Goal: Task Accomplishment & Management: Manage account settings

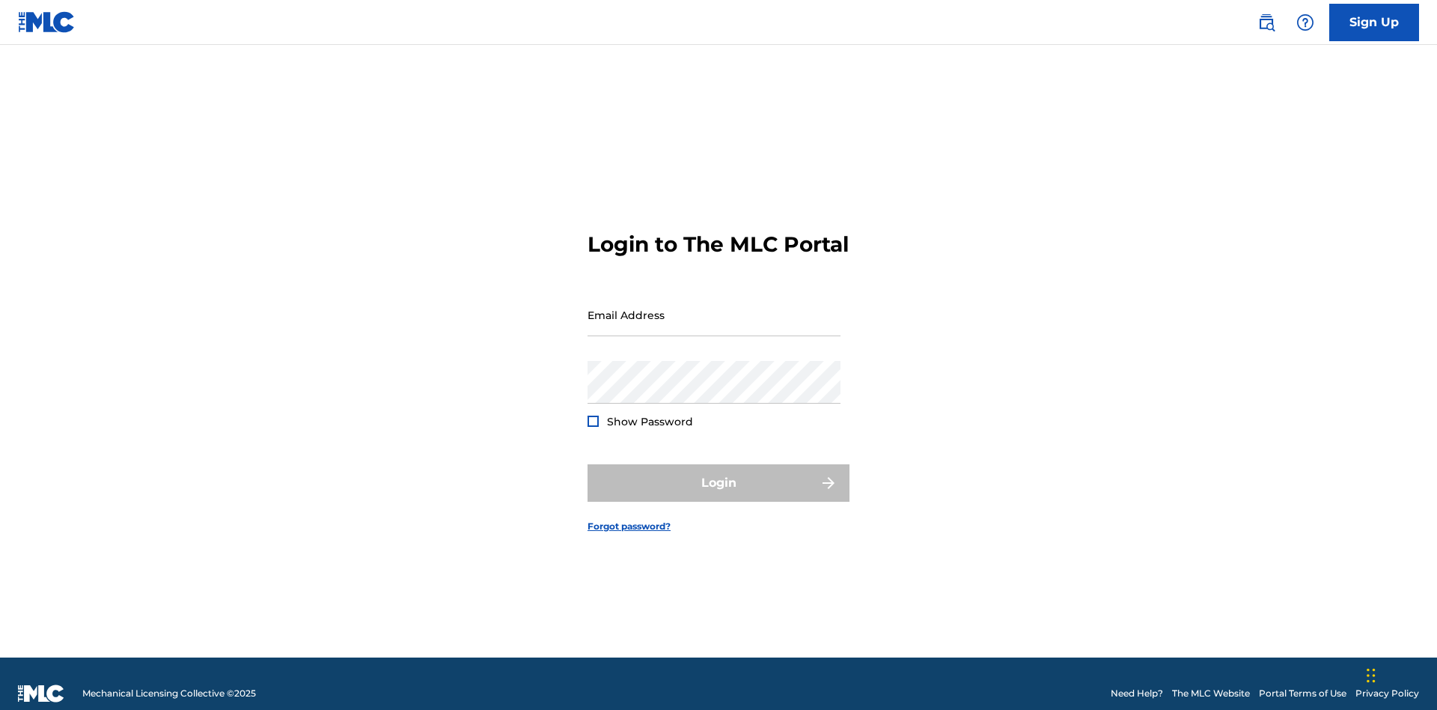
scroll to position [19, 0]
click at [714, 308] on input "Email Address" at bounding box center [714, 314] width 253 height 43
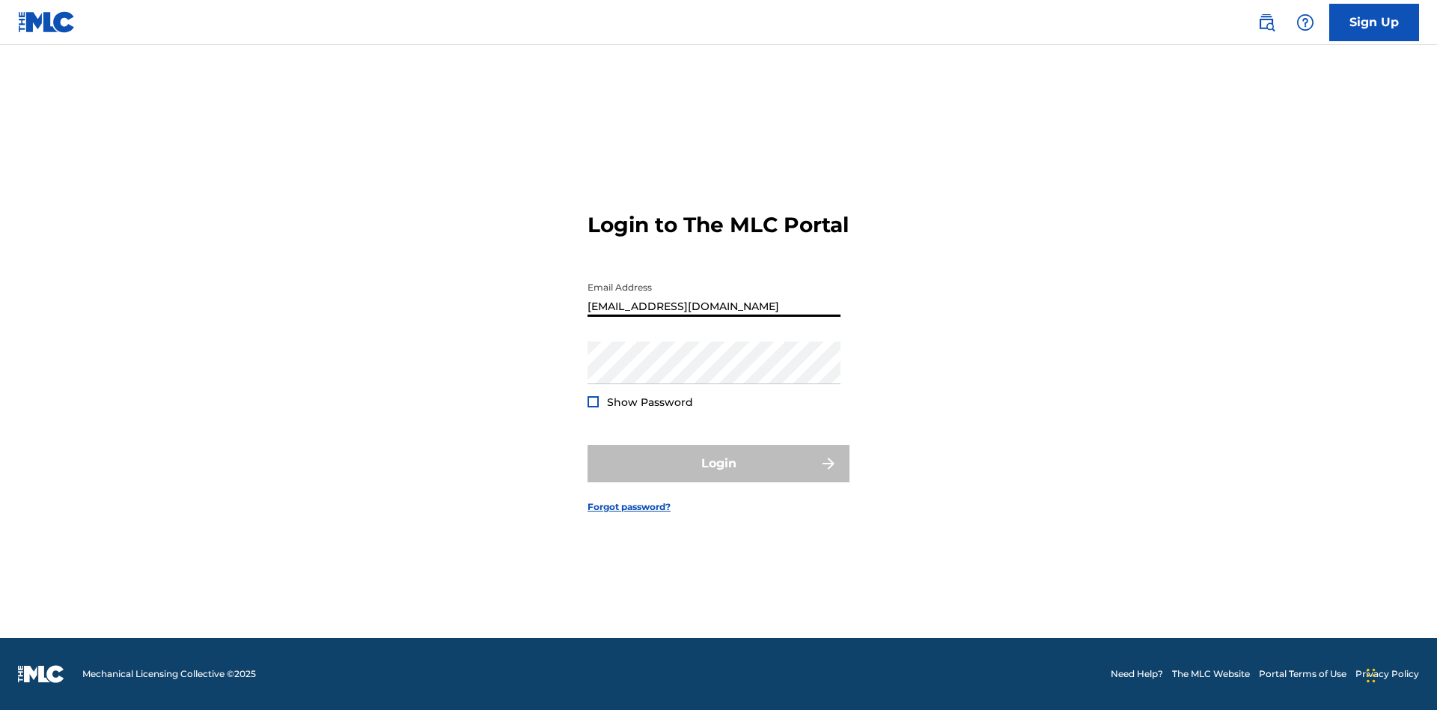
type input "[EMAIL_ADDRESS][DOMAIN_NAME]"
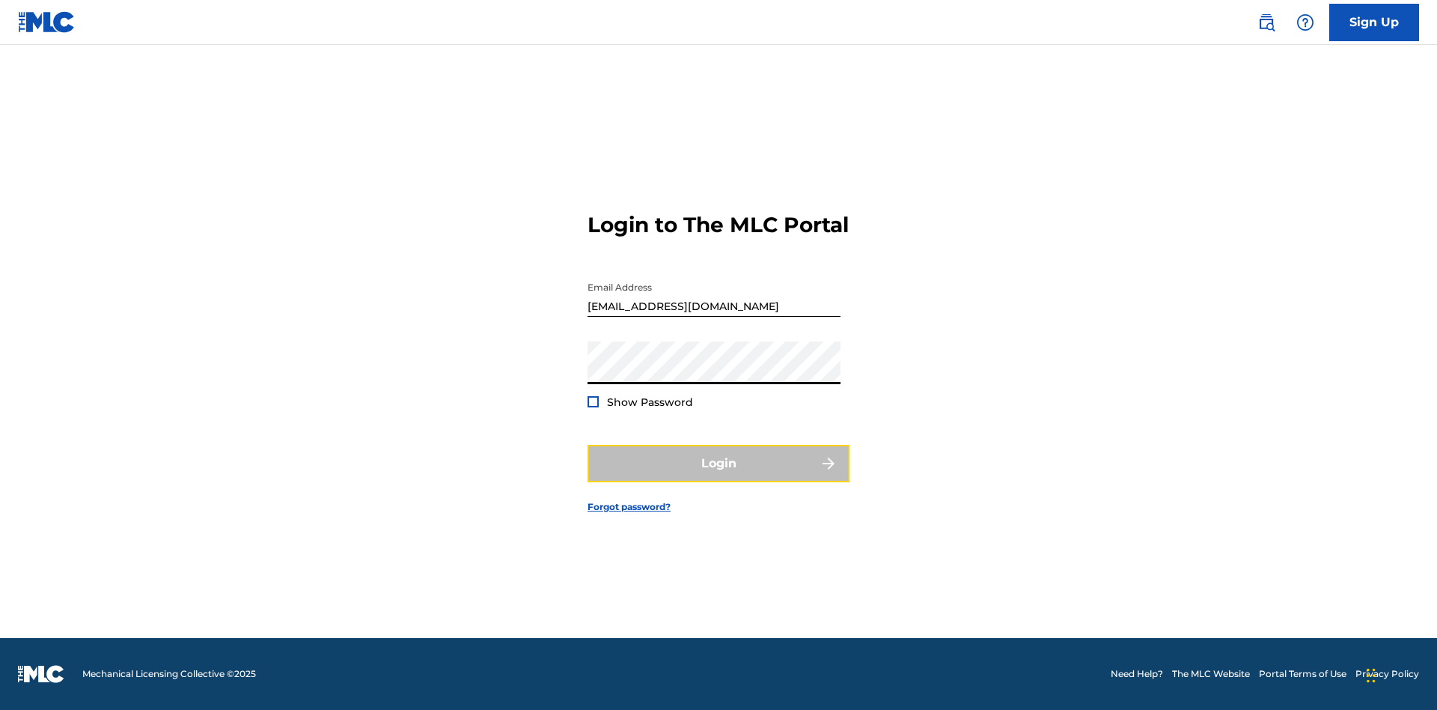
click at [719, 476] on button "Login" at bounding box center [719, 463] width 262 height 37
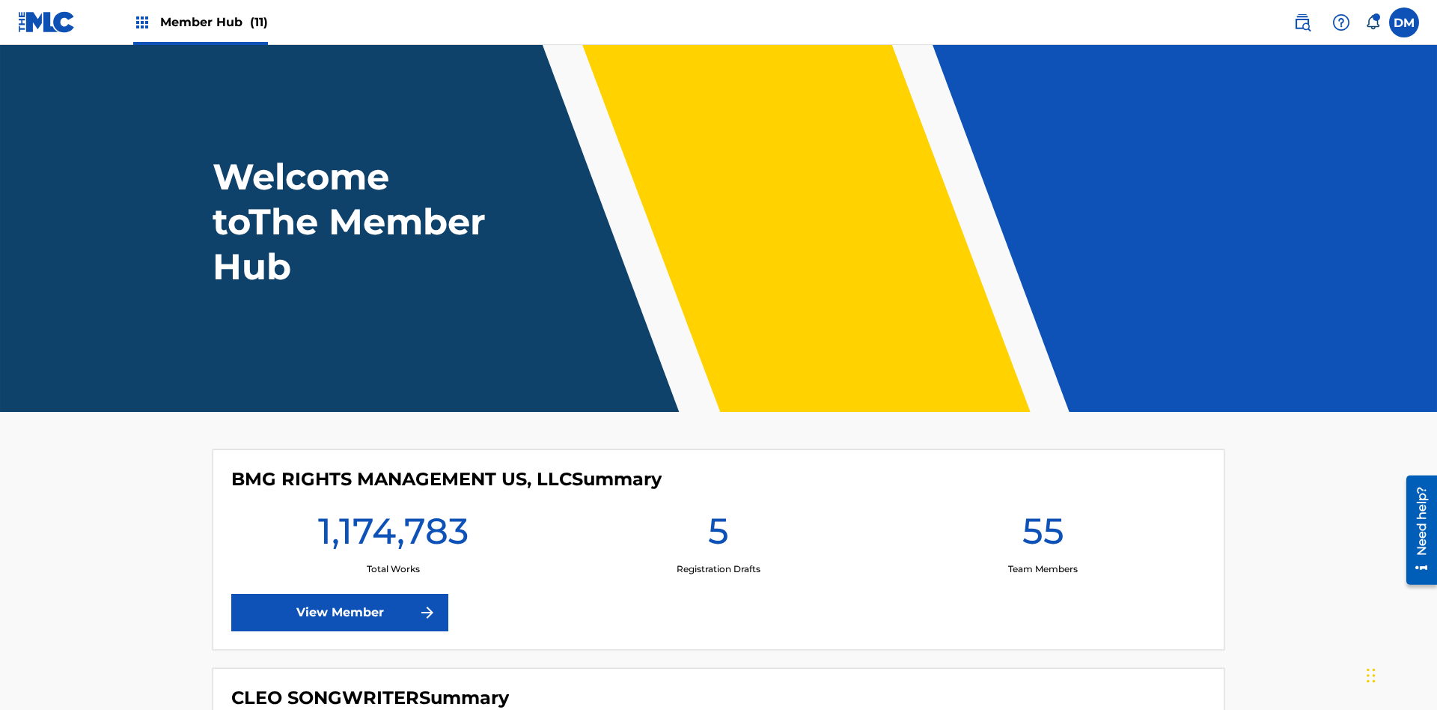
click at [213, 22] on span "Member Hub (11)" at bounding box center [214, 21] width 108 height 17
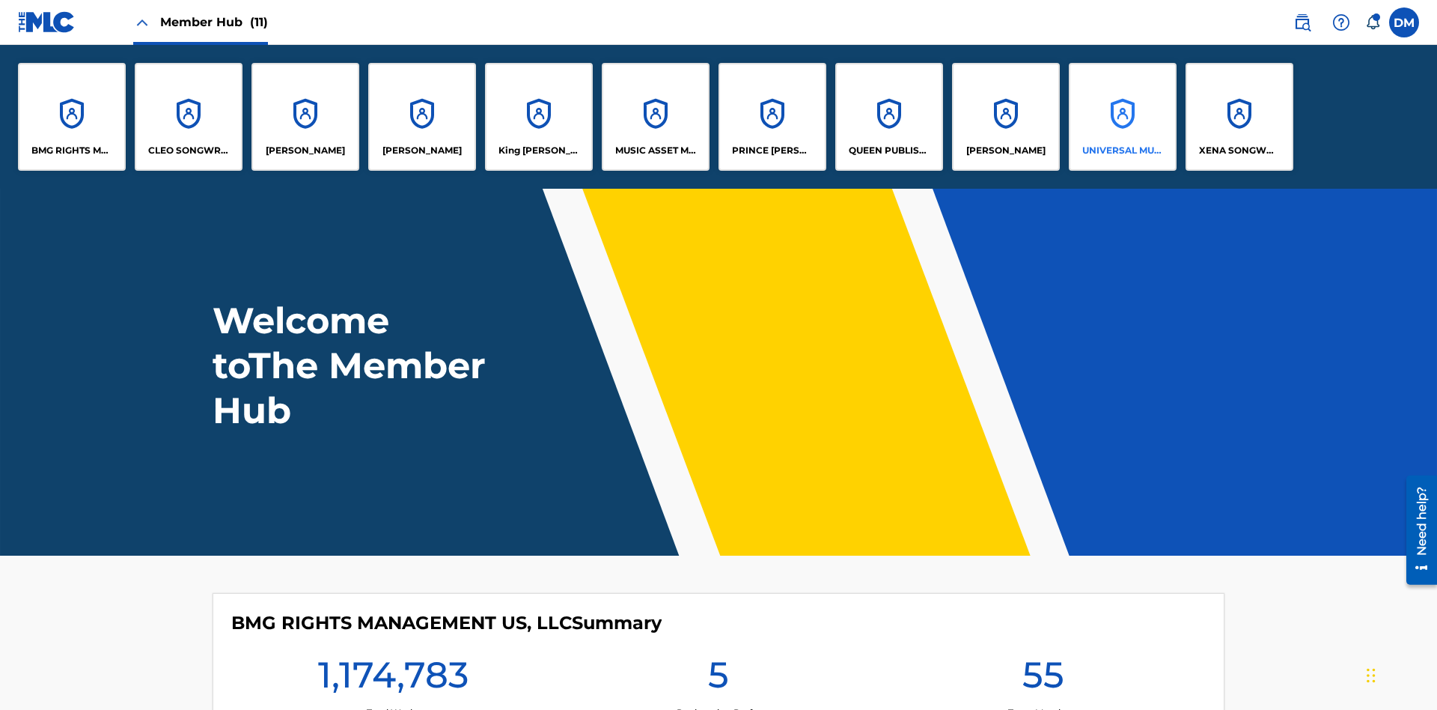
click at [1122, 150] on p "UNIVERSAL MUSIC PUB GROUP" at bounding box center [1123, 150] width 82 height 13
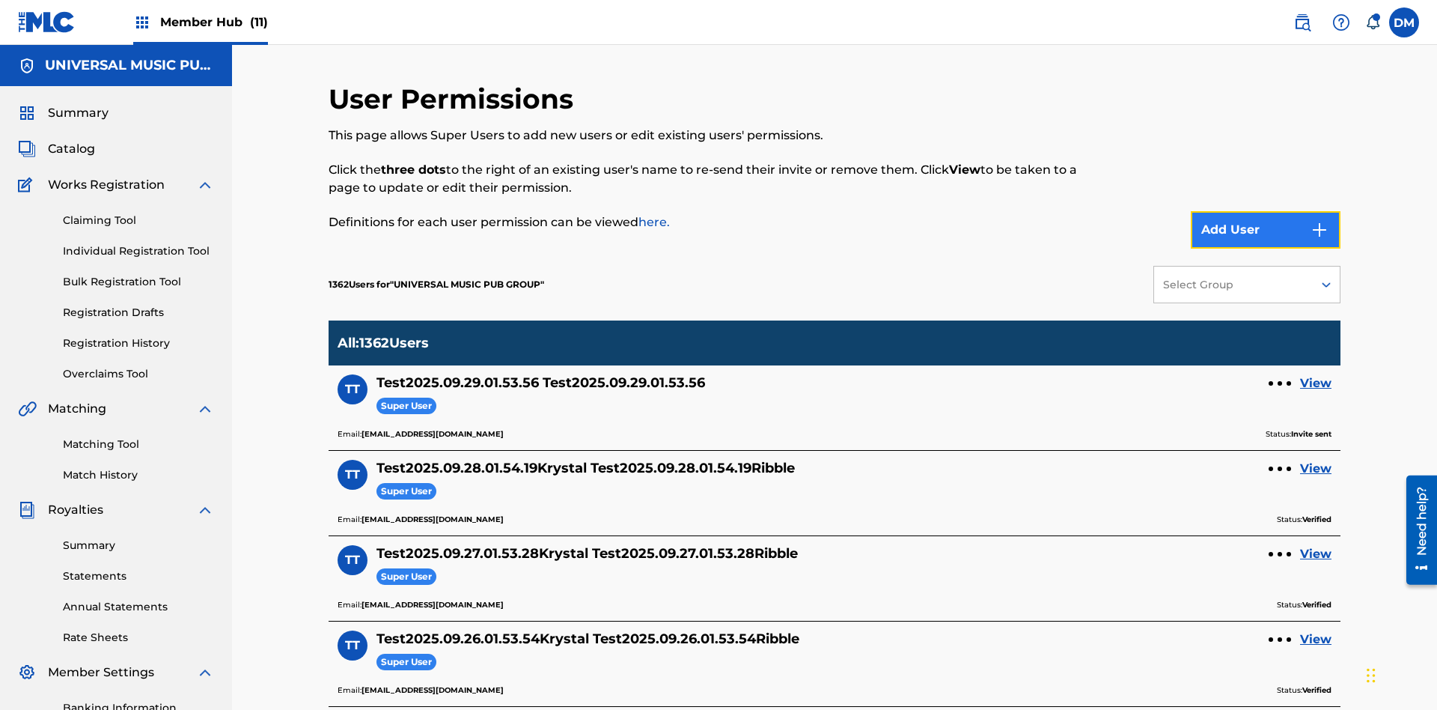
click at [1266, 211] on button "Add User" at bounding box center [1266, 229] width 150 height 37
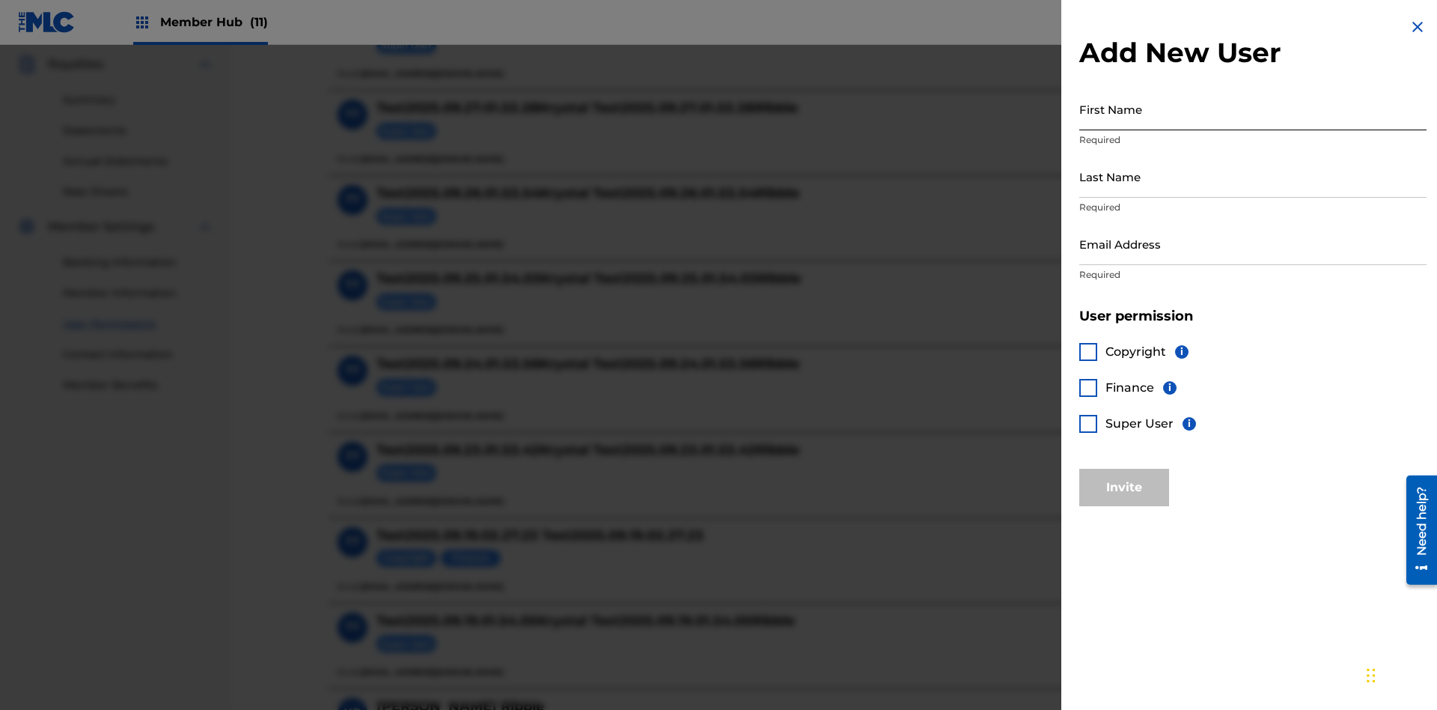
click at [1253, 109] on input "First Name" at bounding box center [1253, 109] width 347 height 43
type input "Test2025.09.29.01.55.19"
click at [1253, 176] on input "Last Name" at bounding box center [1253, 176] width 347 height 43
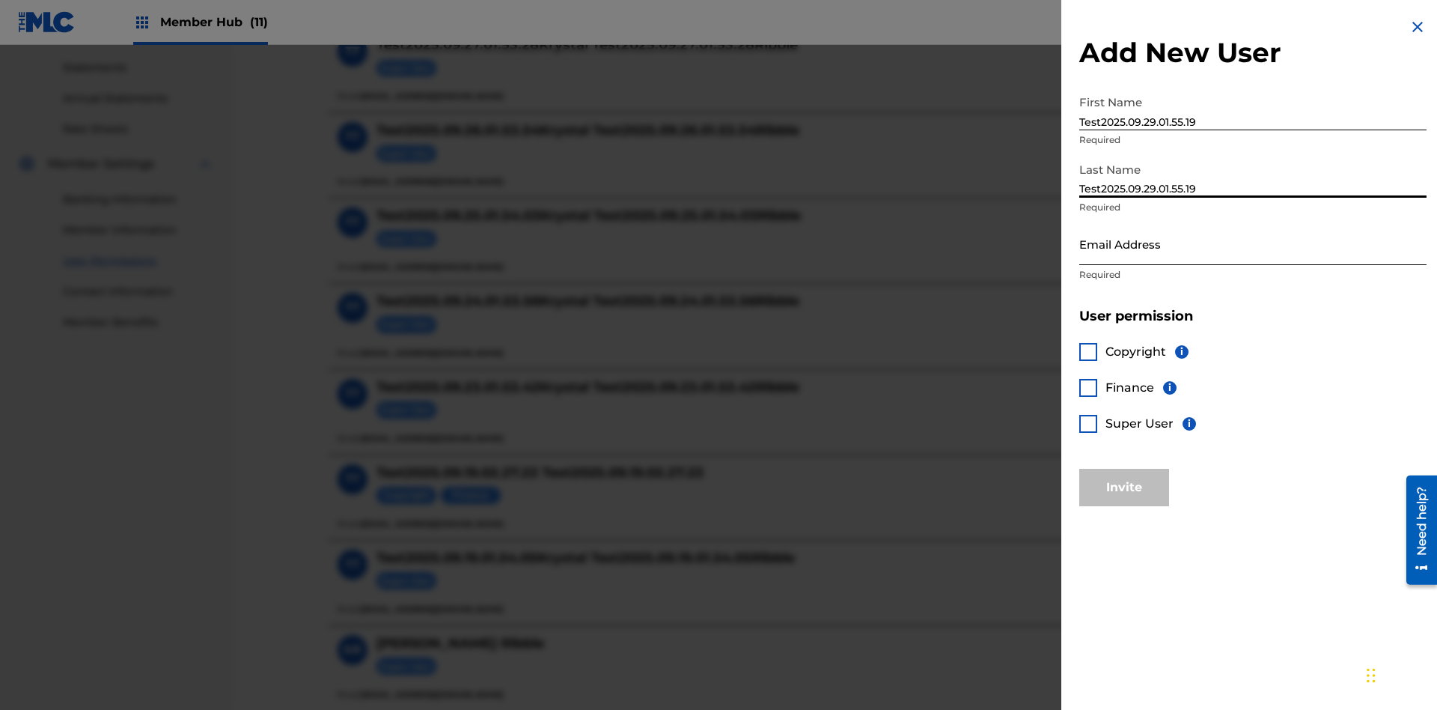
type input "Test2025.09.29.01.55.19"
click at [1253, 243] on input "Email Address" at bounding box center [1253, 243] width 347 height 43
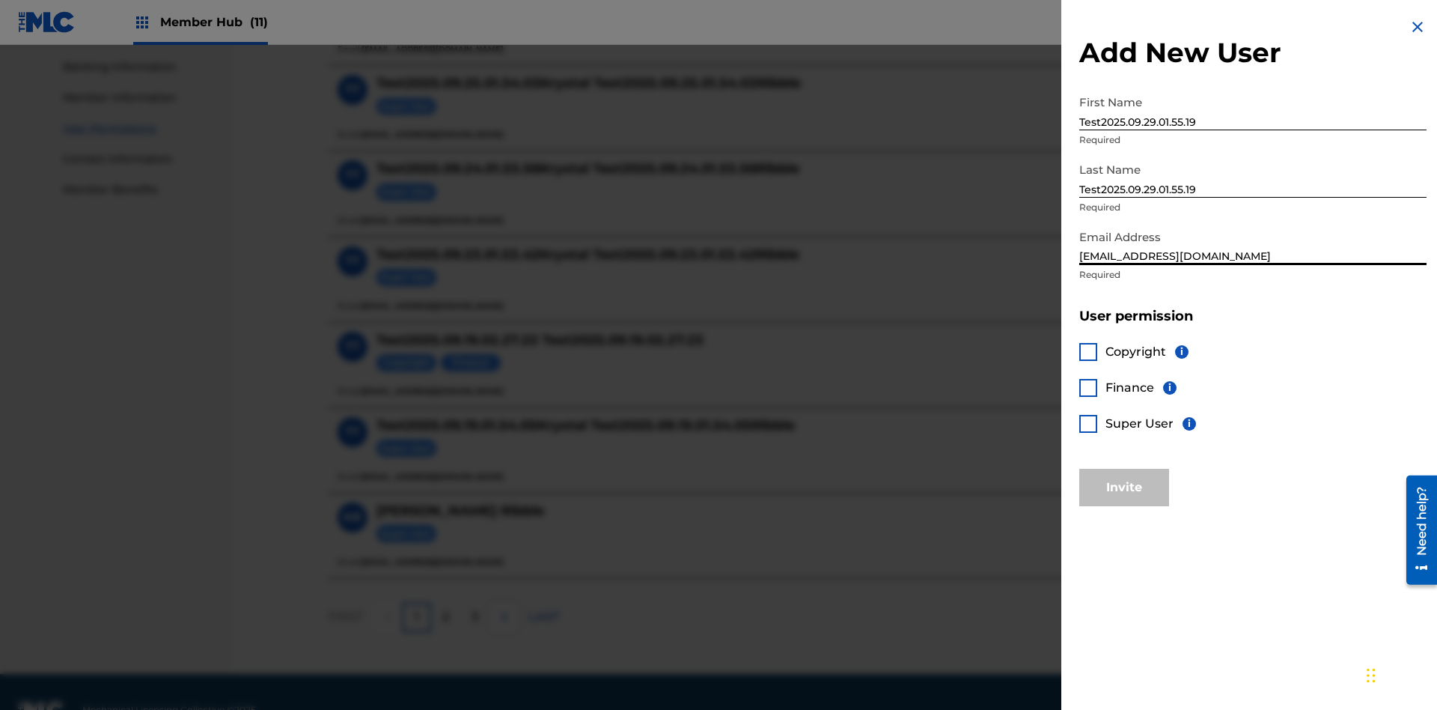
type input "[EMAIL_ADDRESS][DOMAIN_NAME]"
click at [1088, 351] on div at bounding box center [1089, 352] width 18 height 18
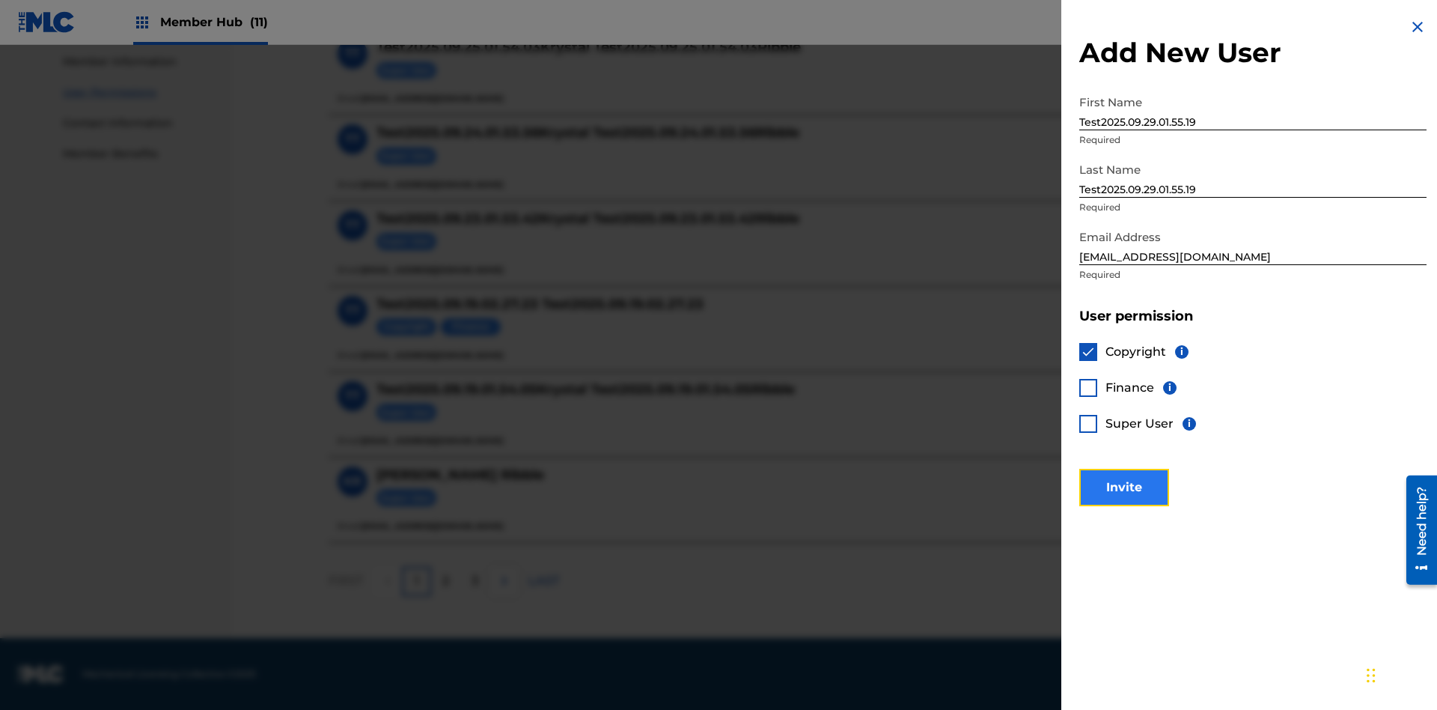
click at [1124, 487] on button "Invite" at bounding box center [1125, 487] width 90 height 37
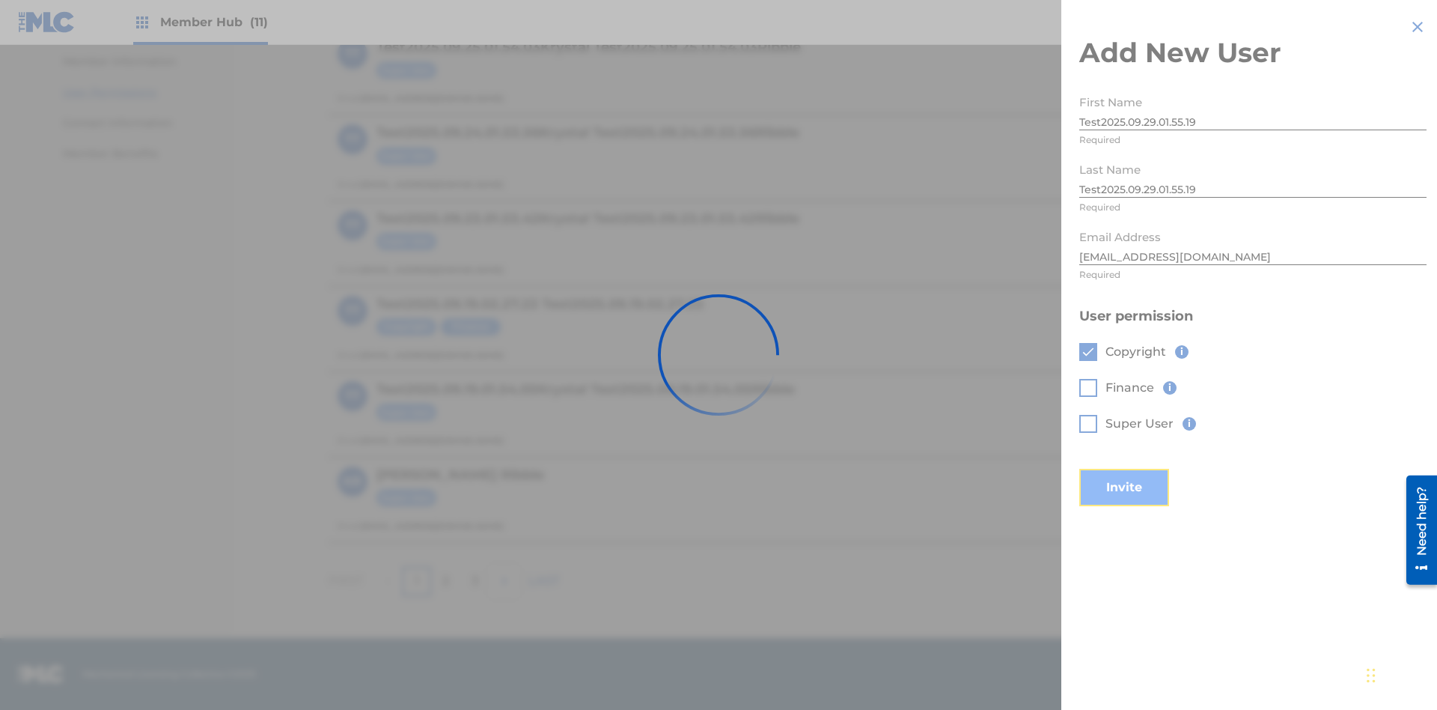
click at [1145, 469] on button "Invite" at bounding box center [1125, 487] width 90 height 37
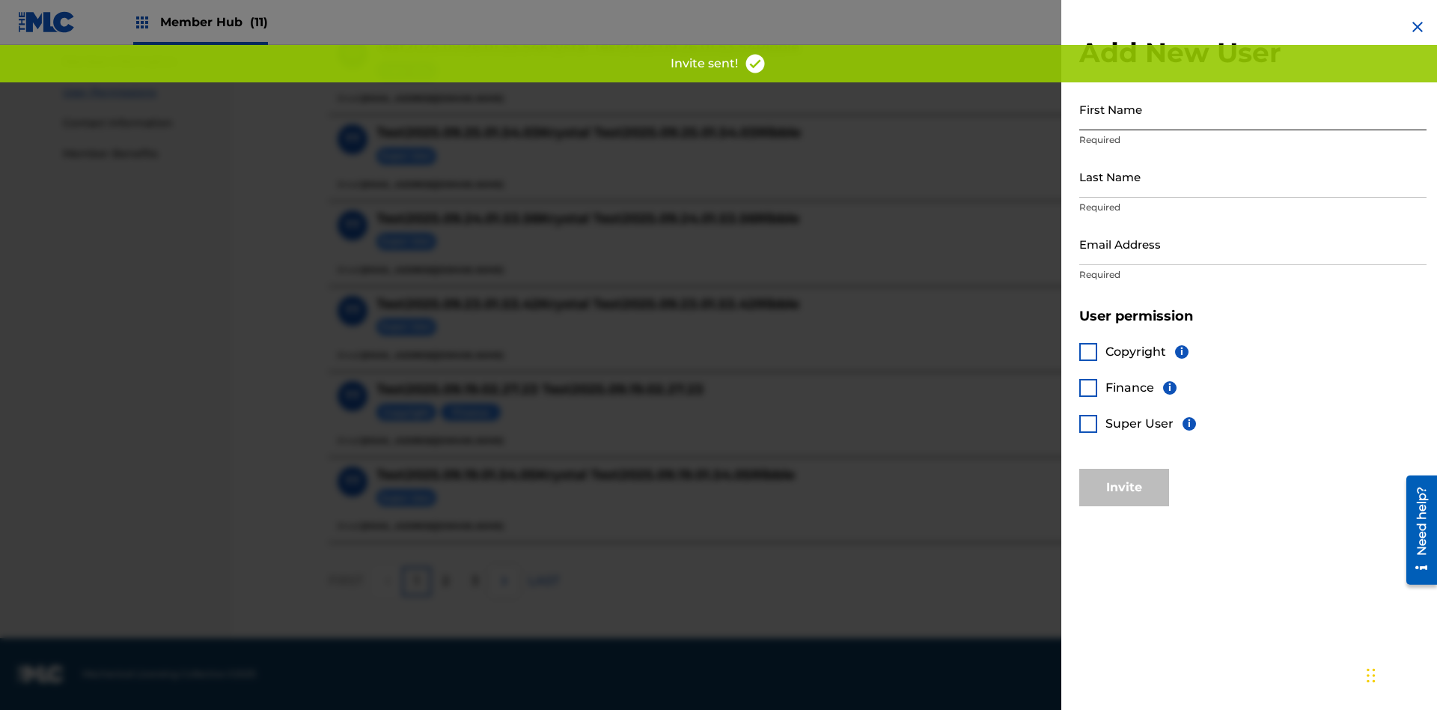
click at [1253, 109] on input "First Name" at bounding box center [1253, 109] width 347 height 43
type input "Test2025.09.29.01.55.21"
click at [1253, 176] on input "Last Name" at bounding box center [1253, 176] width 347 height 43
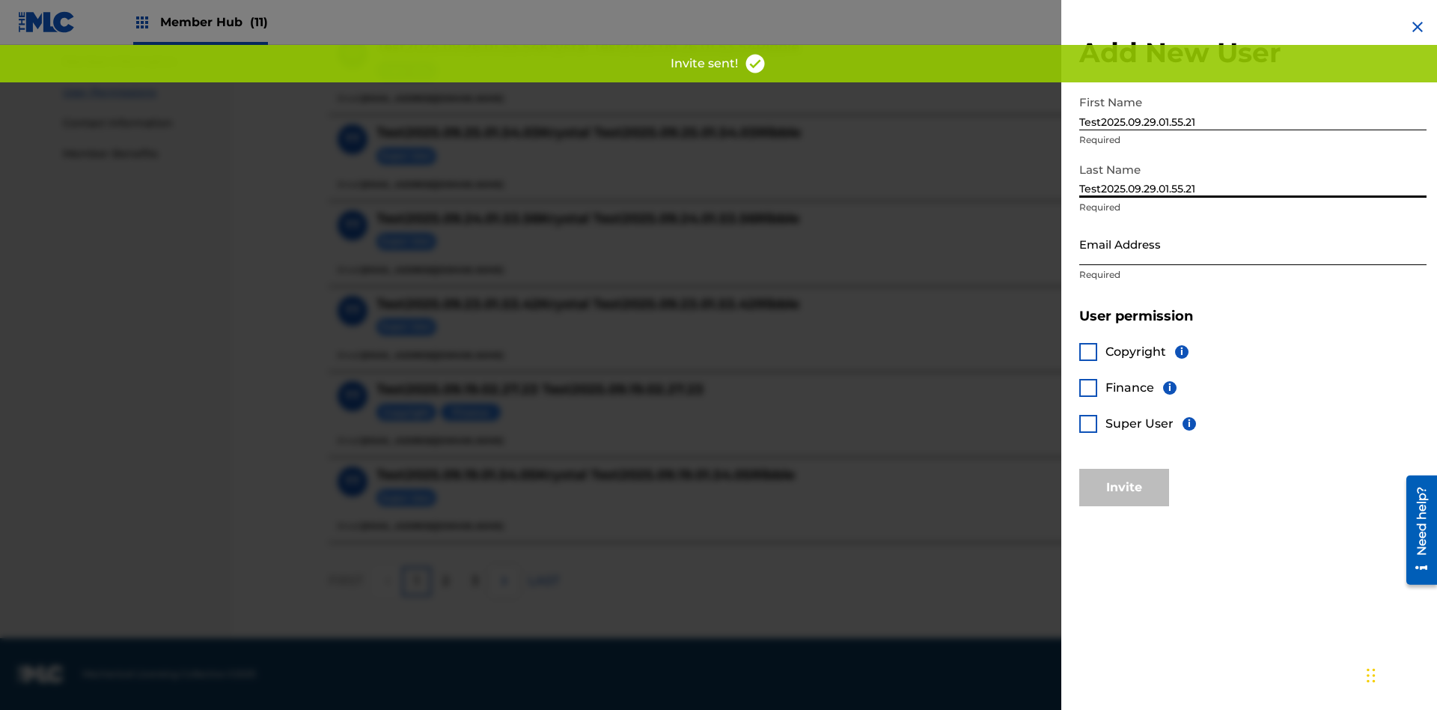
type input "Test2025.09.29.01.55.21"
click at [1253, 243] on input "Email Address" at bounding box center [1253, 243] width 347 height 43
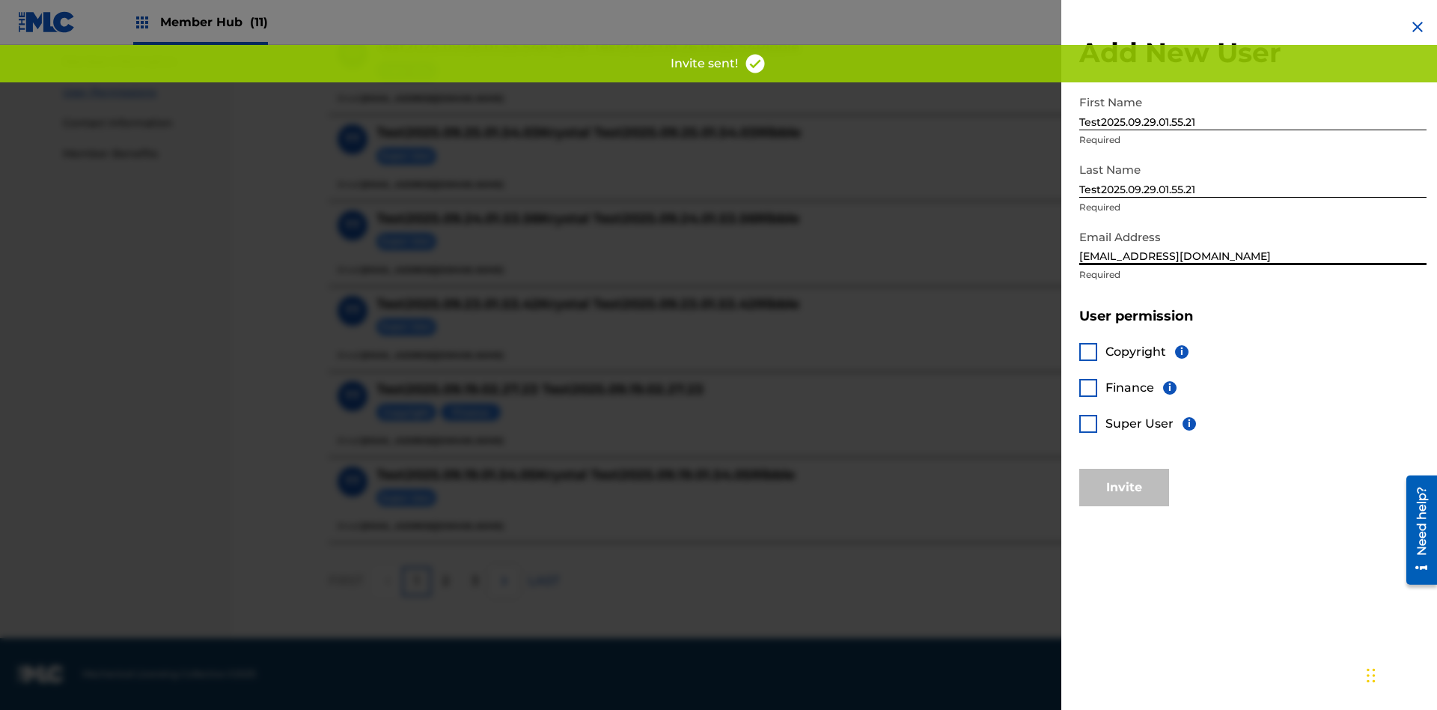
type input "[EMAIL_ADDRESS][DOMAIN_NAME]"
click at [1088, 387] on div at bounding box center [1089, 388] width 18 height 18
click at [1124, 487] on button "Invite" at bounding box center [1125, 487] width 90 height 37
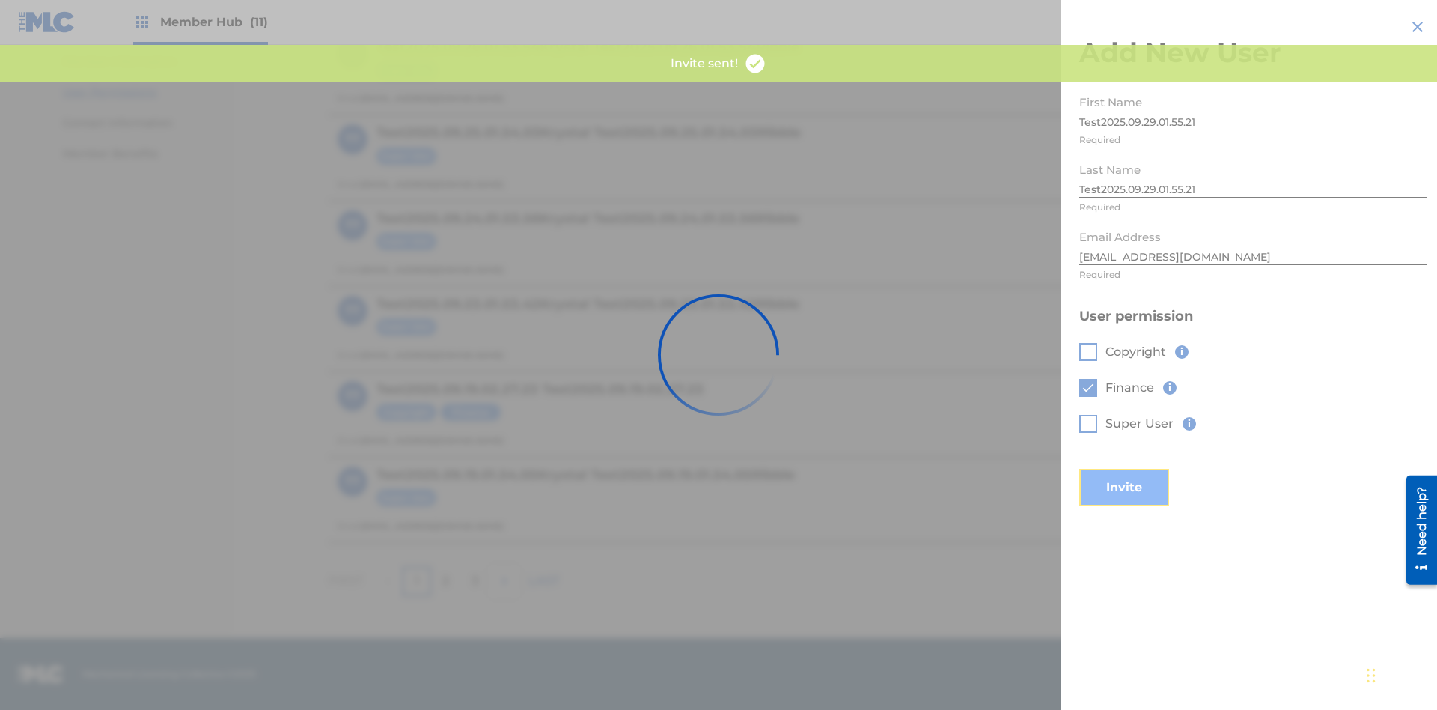
click at [1145, 469] on button "Invite" at bounding box center [1125, 487] width 90 height 37
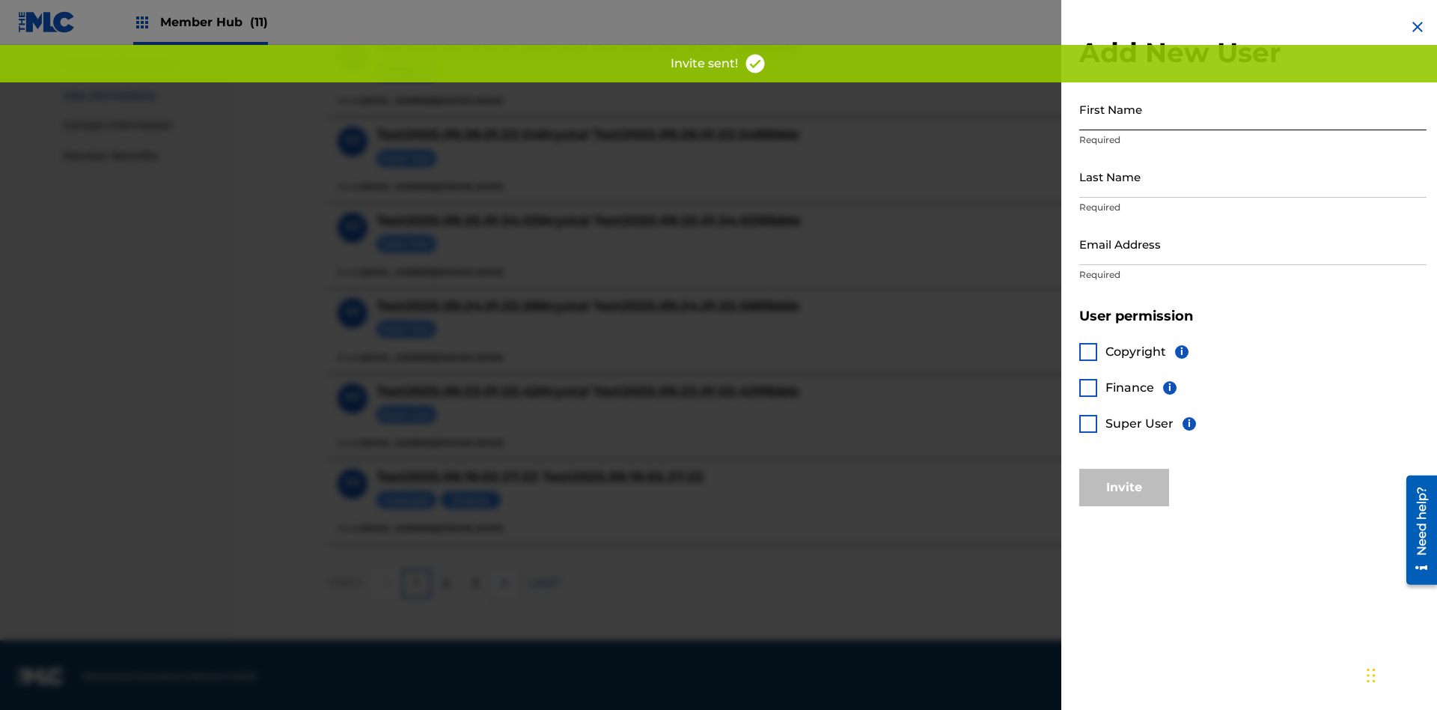
click at [1253, 109] on input "First Name" at bounding box center [1253, 109] width 347 height 43
type input "Test2025.09.29.01.55.23"
click at [1253, 176] on input "Last Name" at bounding box center [1253, 176] width 347 height 43
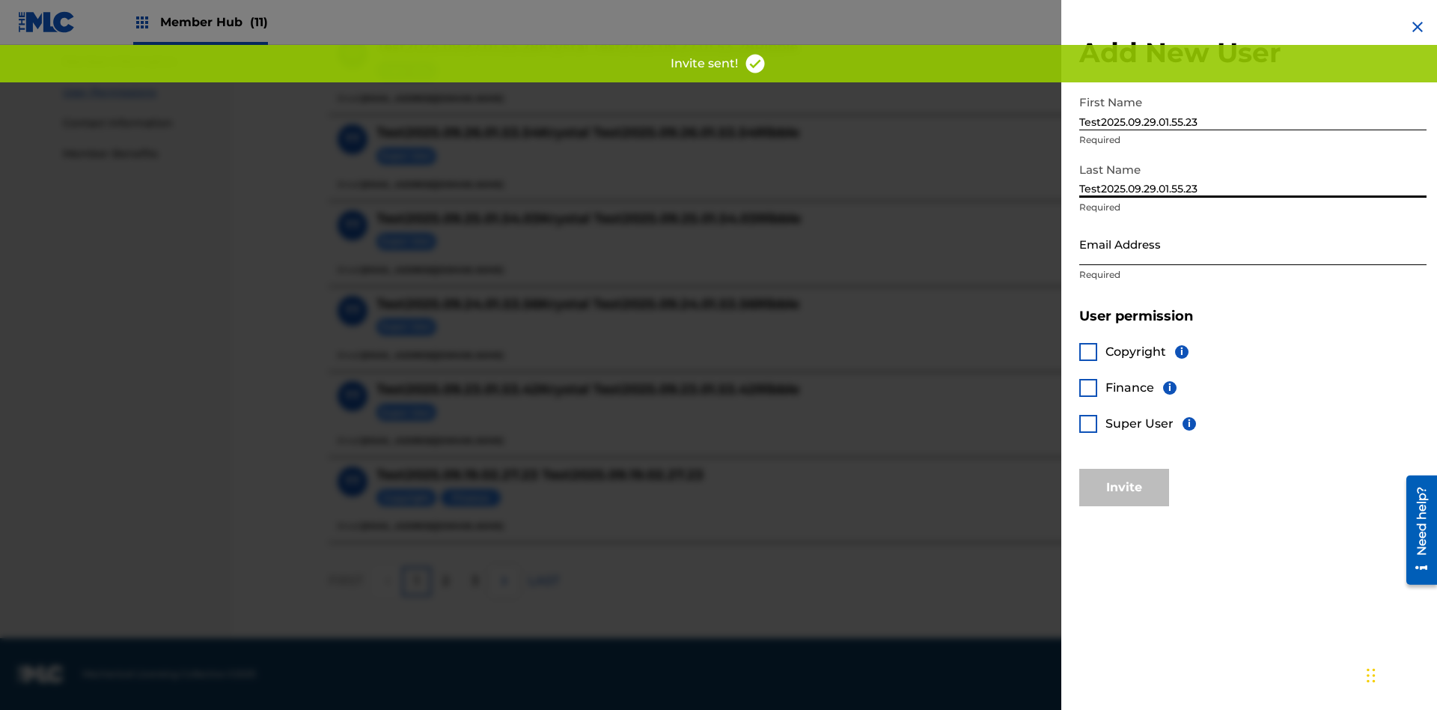
type input "Test2025.09.29.01.55.23"
click at [1253, 243] on input "Email Address" at bounding box center [1253, 243] width 347 height 43
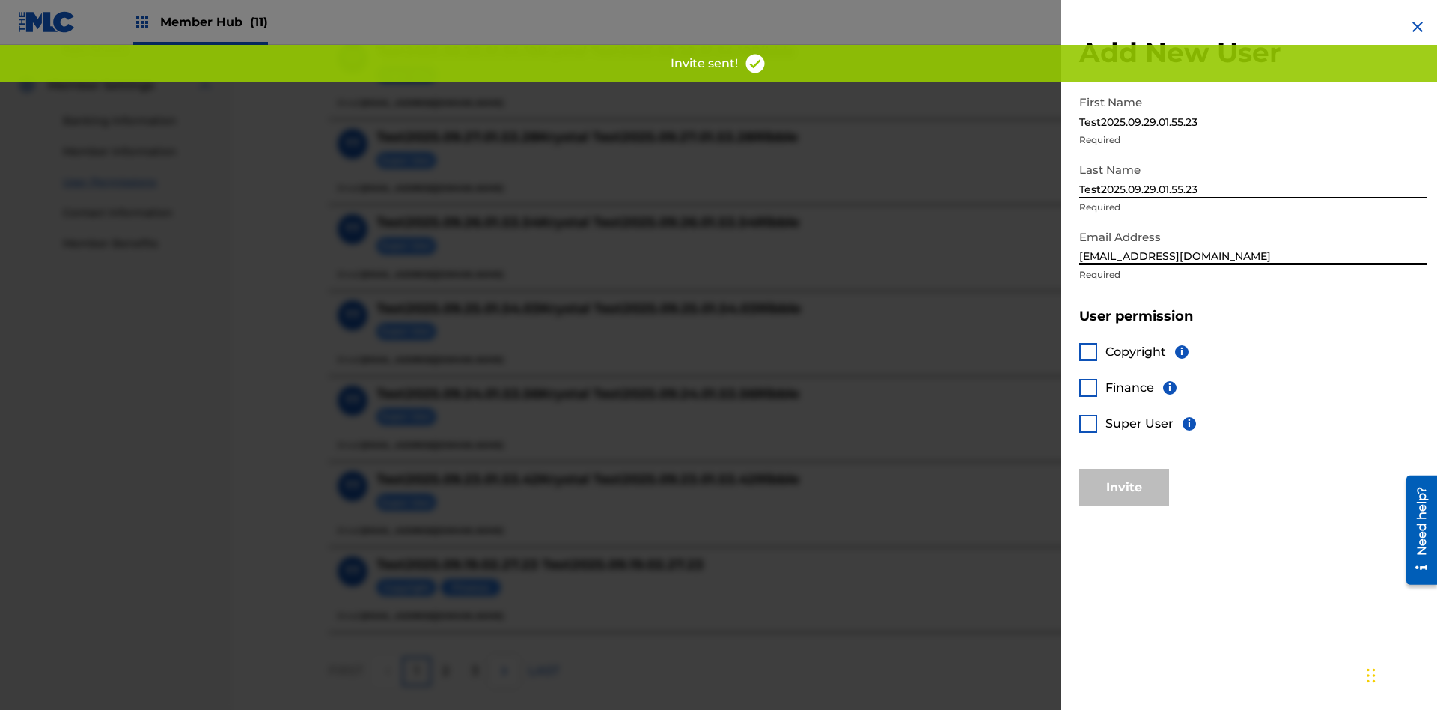
type input "[EMAIL_ADDRESS][DOMAIN_NAME]"
click at [1088, 423] on div at bounding box center [1089, 424] width 18 height 18
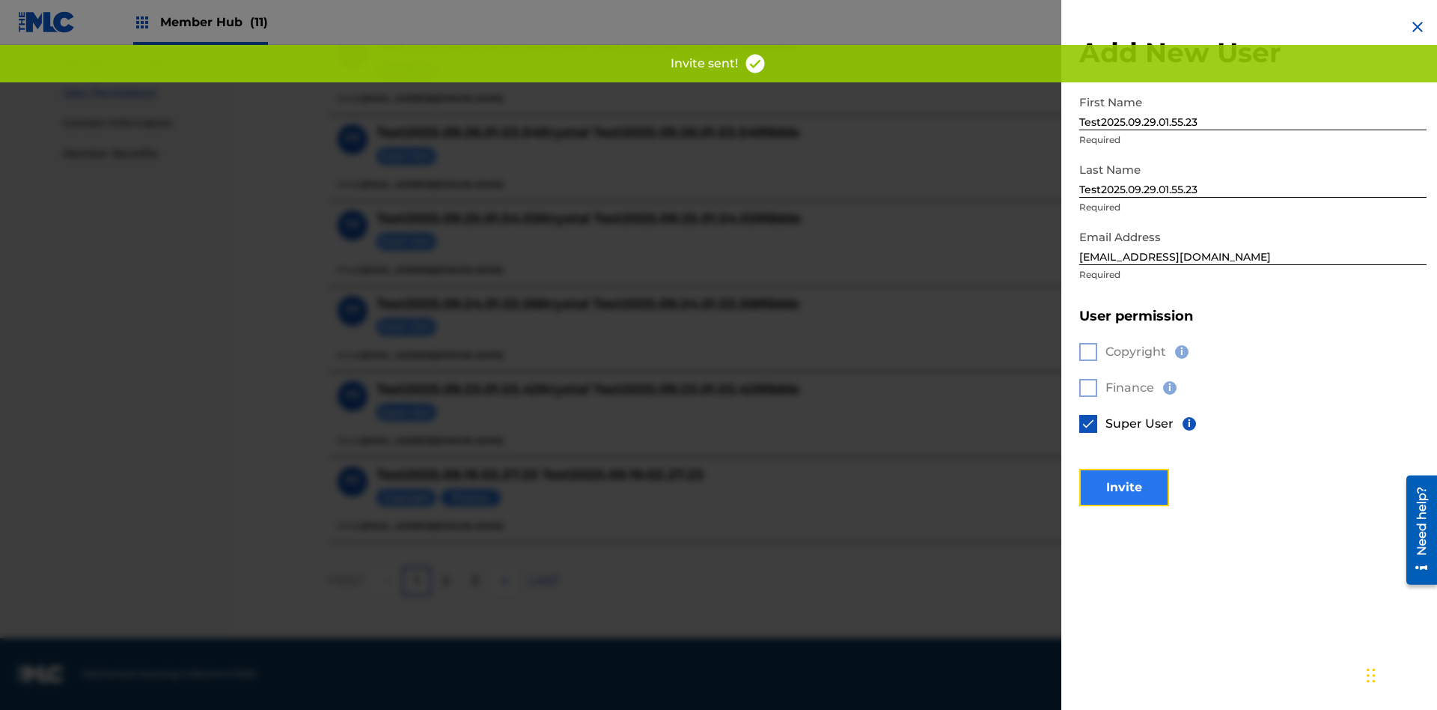
click at [1124, 487] on button "Invite" at bounding box center [1125, 487] width 90 height 37
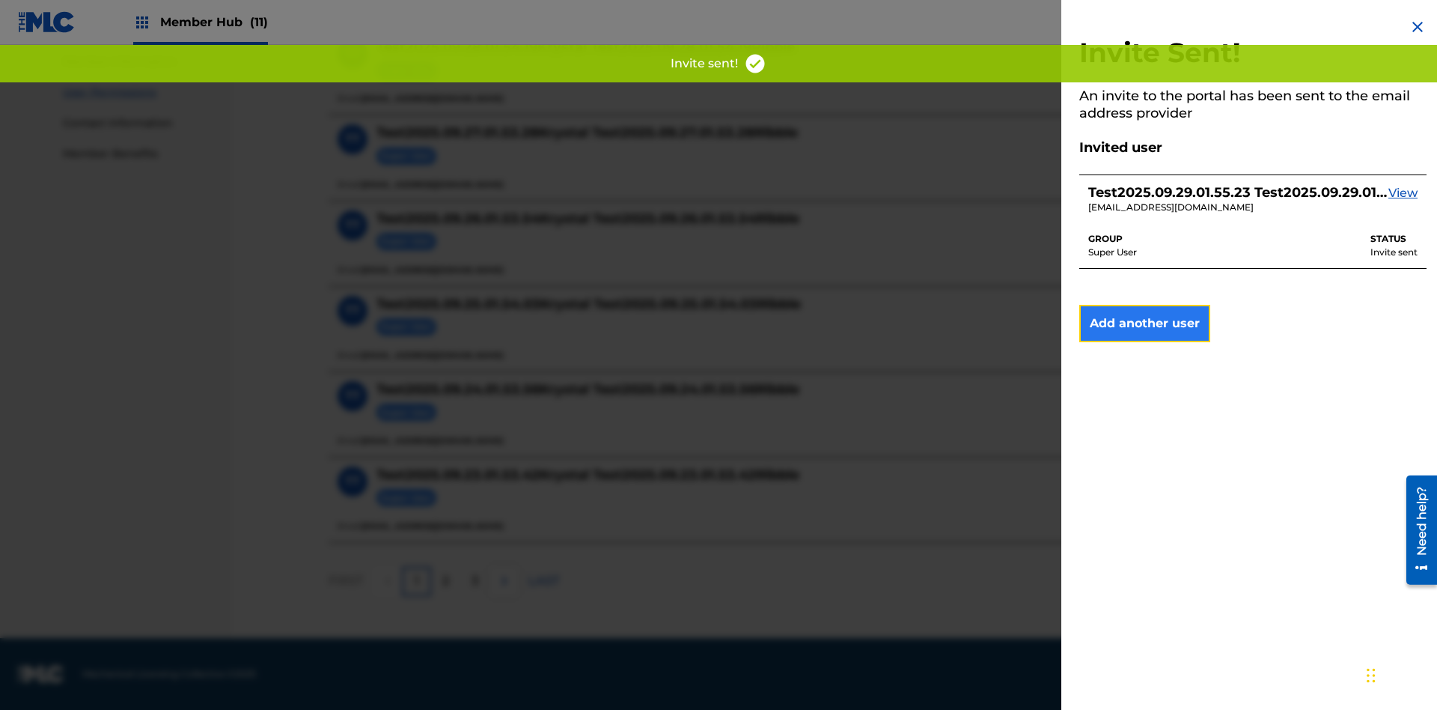
click at [1145, 323] on button "Add another user" at bounding box center [1145, 323] width 131 height 37
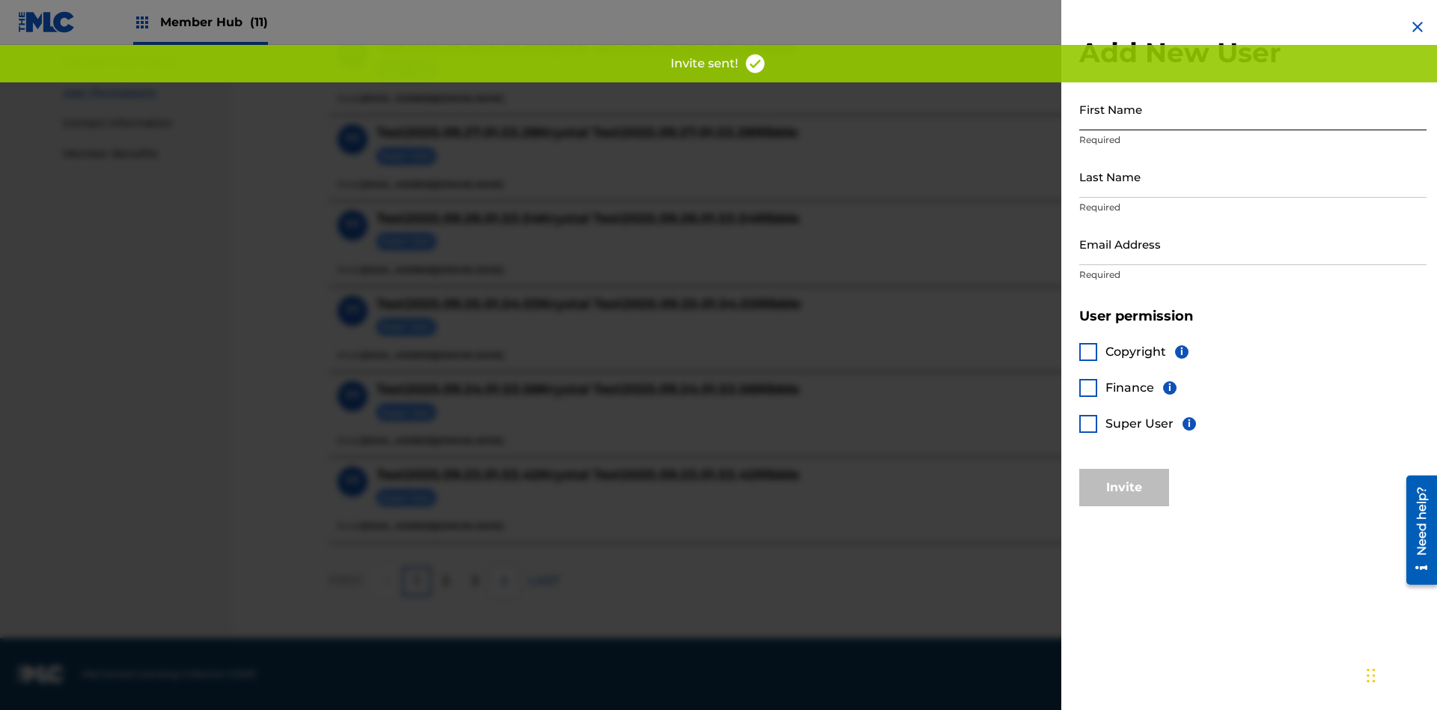
click at [1253, 109] on input "First Name" at bounding box center [1253, 109] width 347 height 43
type input "Test2025.09.29.01.55.25"
click at [1253, 176] on input "Last Name" at bounding box center [1253, 176] width 347 height 43
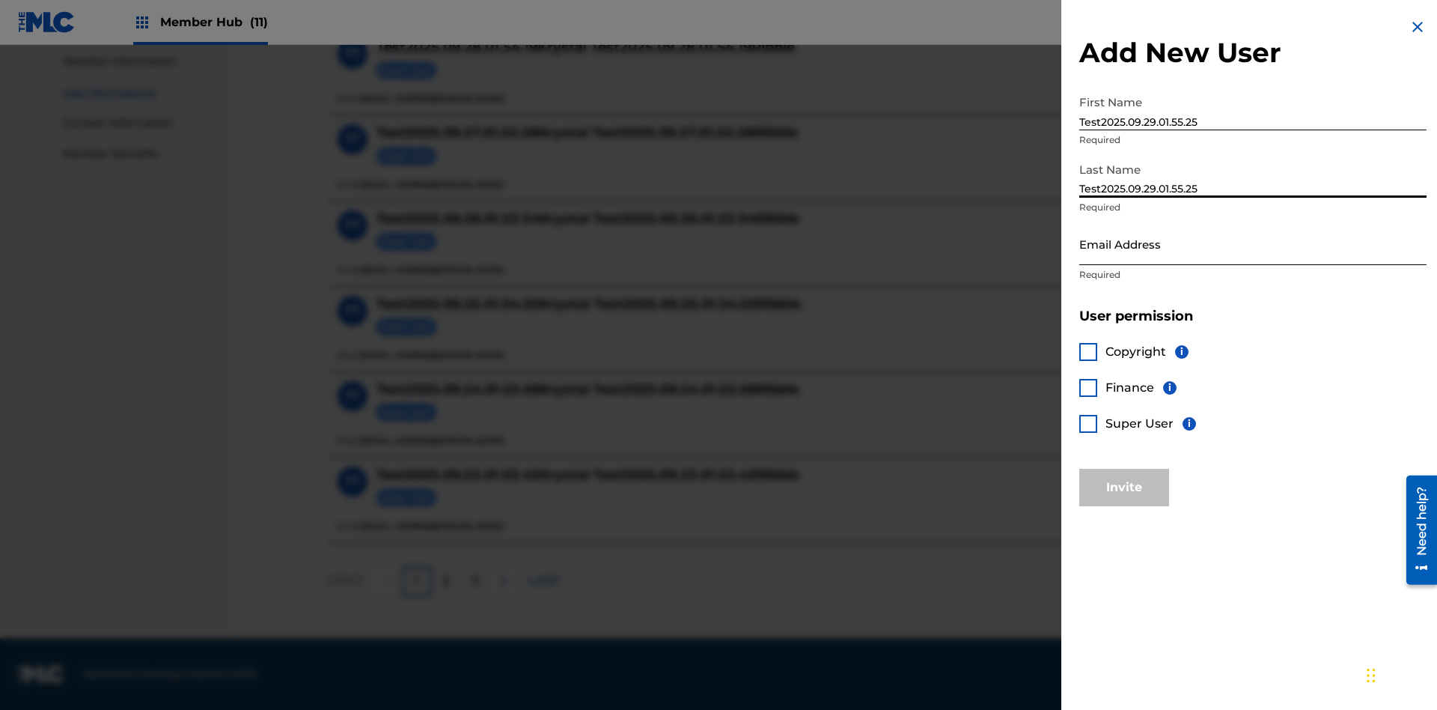
type input "Test2025.09.29.01.55.25"
click at [1253, 243] on input "Email Address" at bounding box center [1253, 243] width 347 height 43
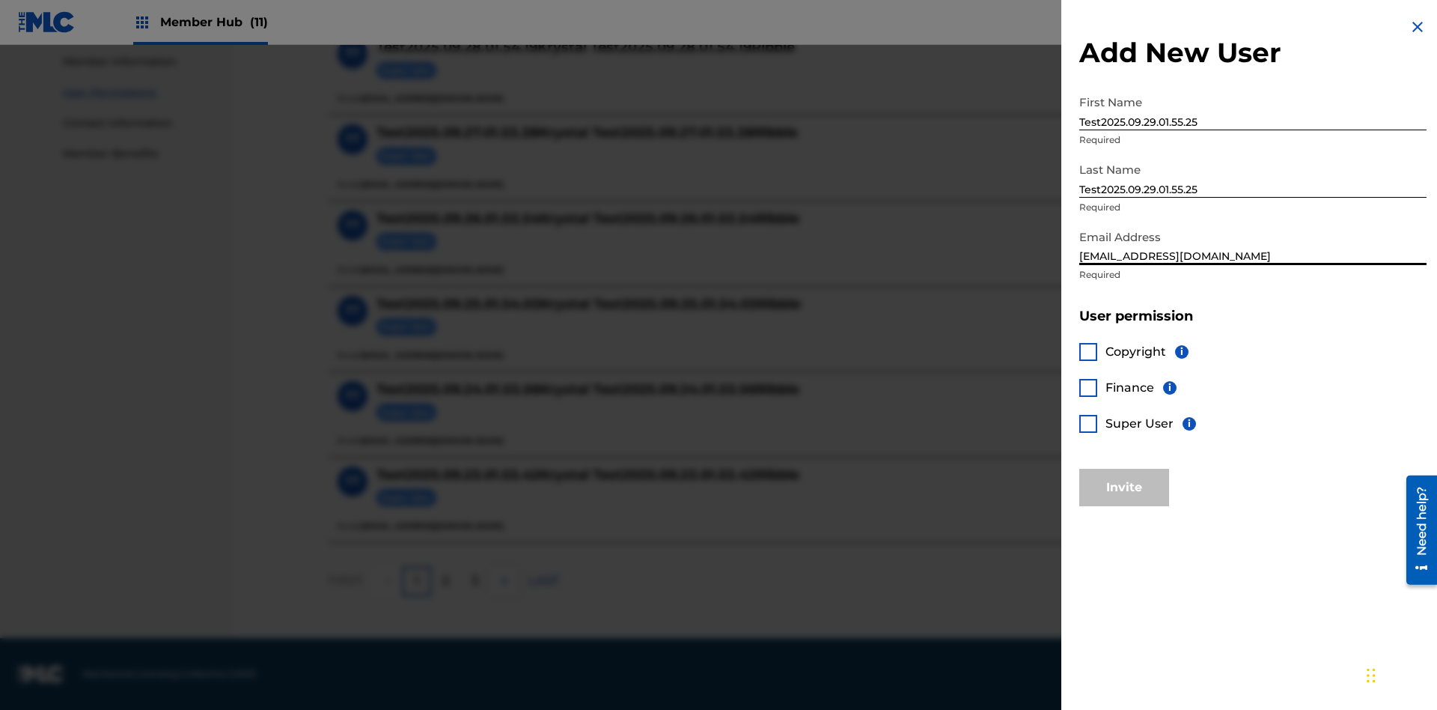
type input "[EMAIL_ADDRESS][DOMAIN_NAME]"
click at [1088, 351] on div at bounding box center [1089, 352] width 18 height 18
click at [1088, 387] on div at bounding box center [1089, 388] width 18 height 18
click at [1124, 487] on button "Invite" at bounding box center [1125, 487] width 90 height 37
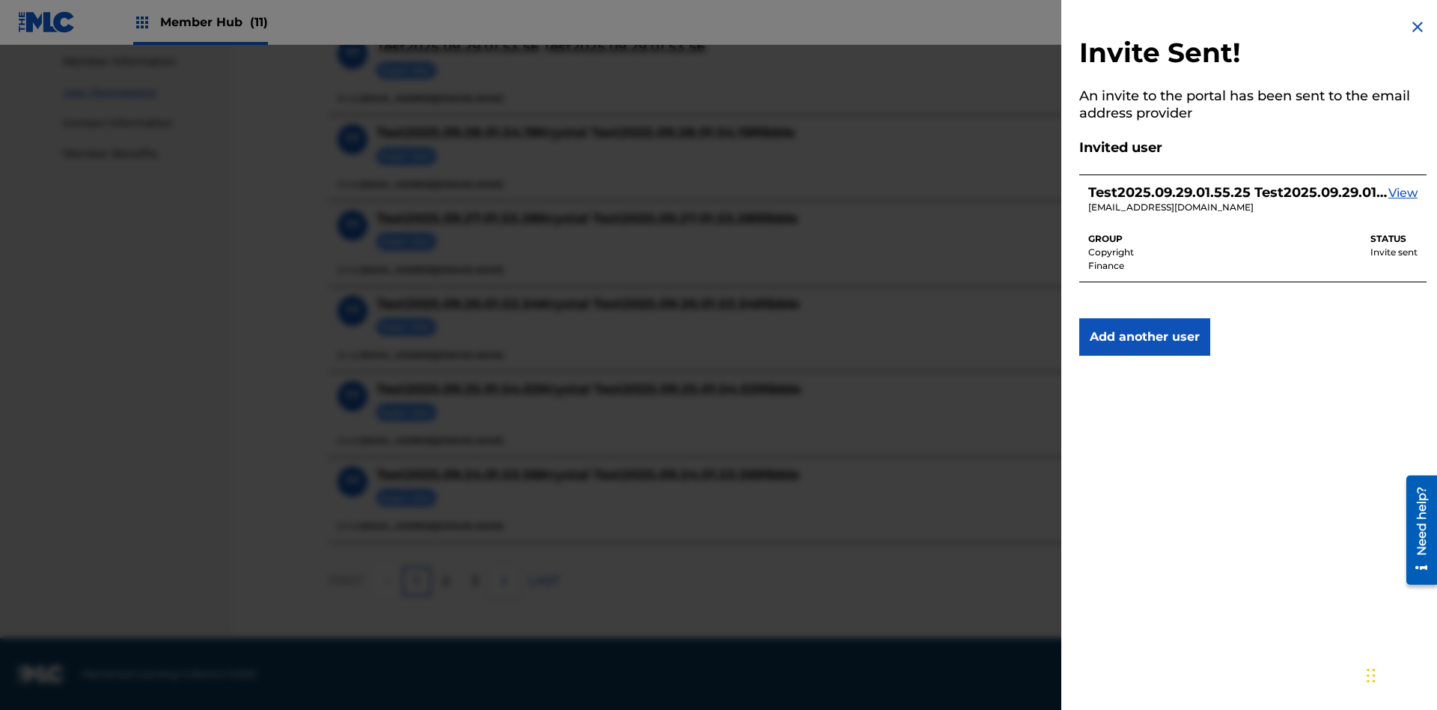
click at [1418, 27] on img at bounding box center [1418, 27] width 18 height 18
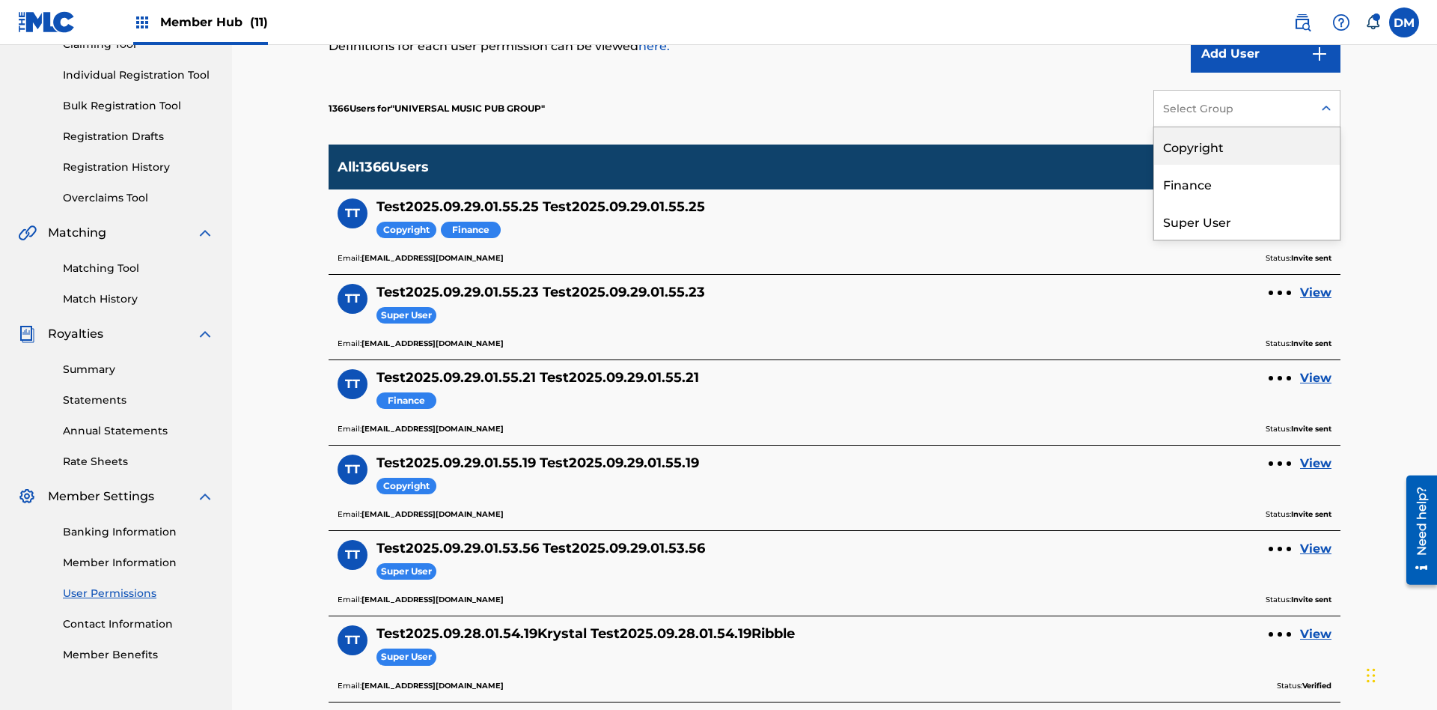
click at [1247, 146] on div "Copyright" at bounding box center [1247, 145] width 186 height 37
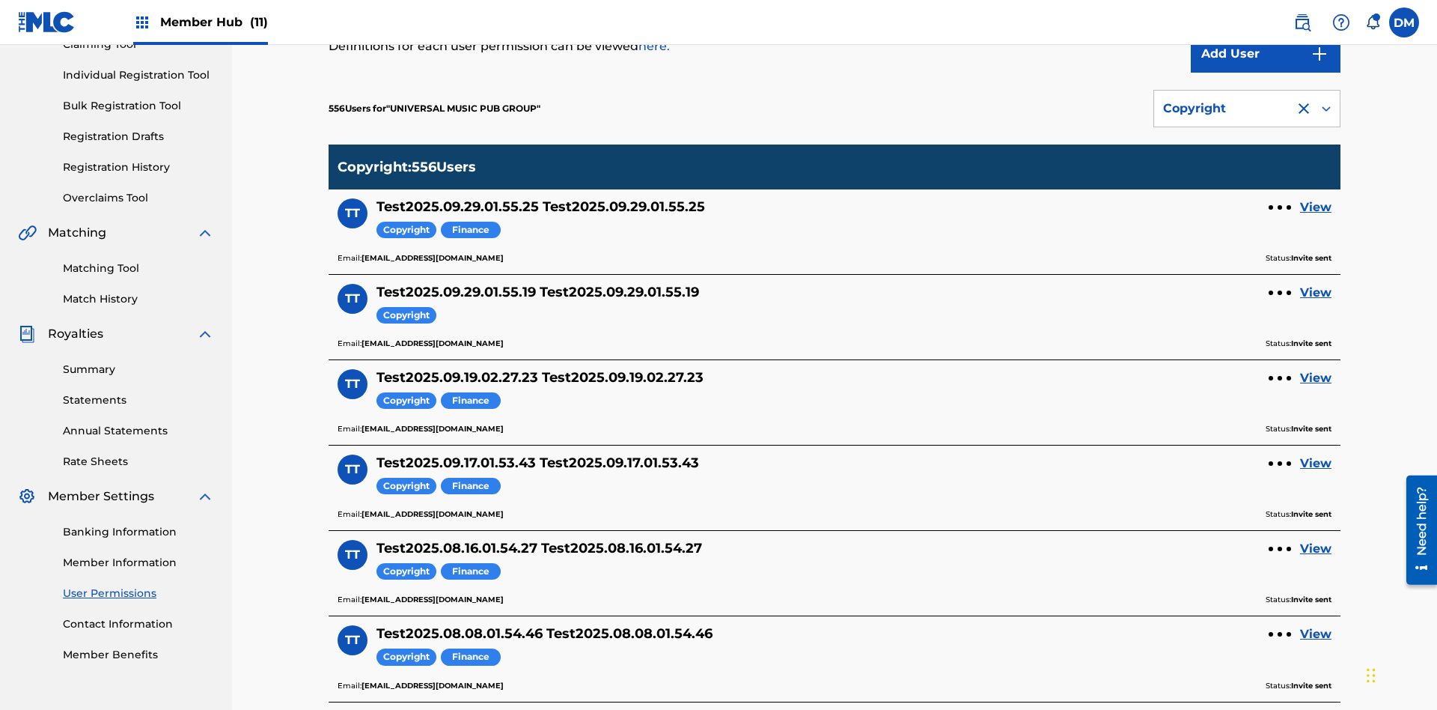
click at [1247, 109] on div "Copyright" at bounding box center [1224, 109] width 123 height 18
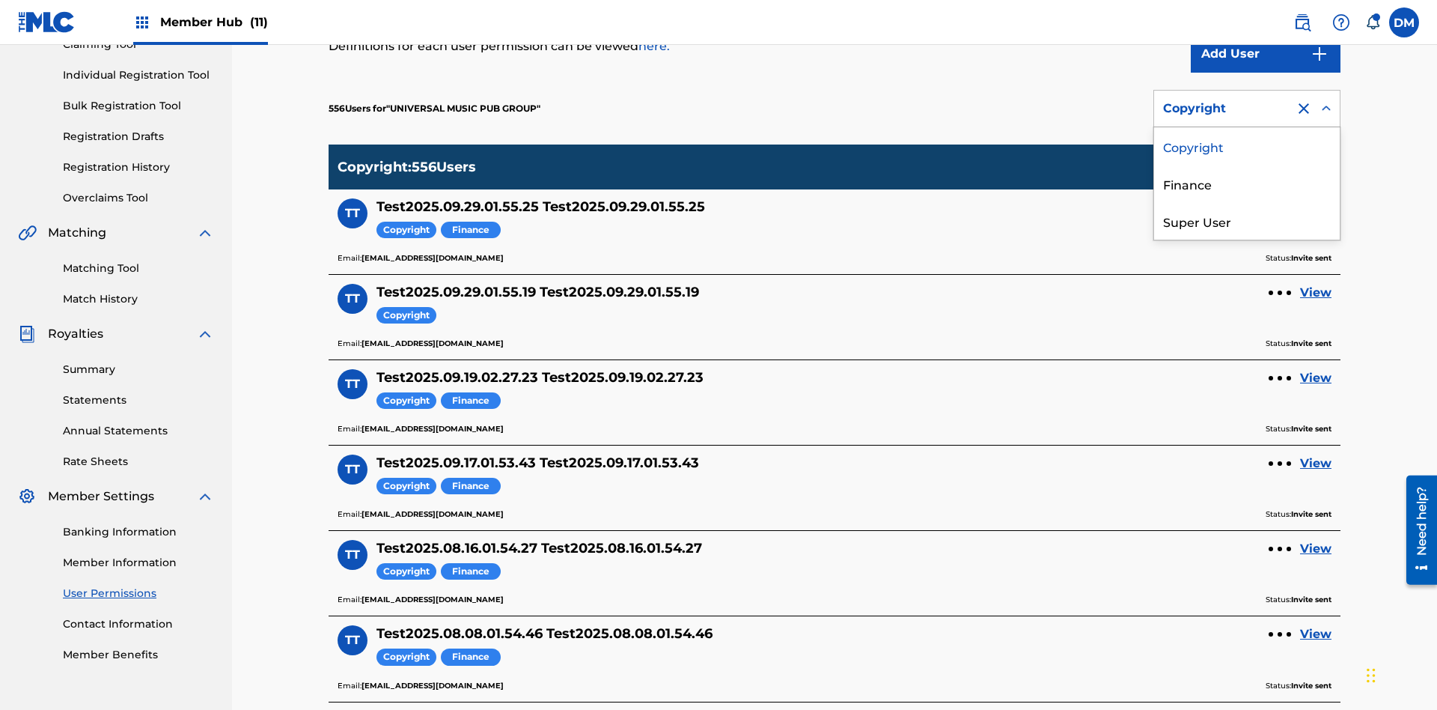
click at [1247, 183] on div "Finance" at bounding box center [1247, 183] width 186 height 37
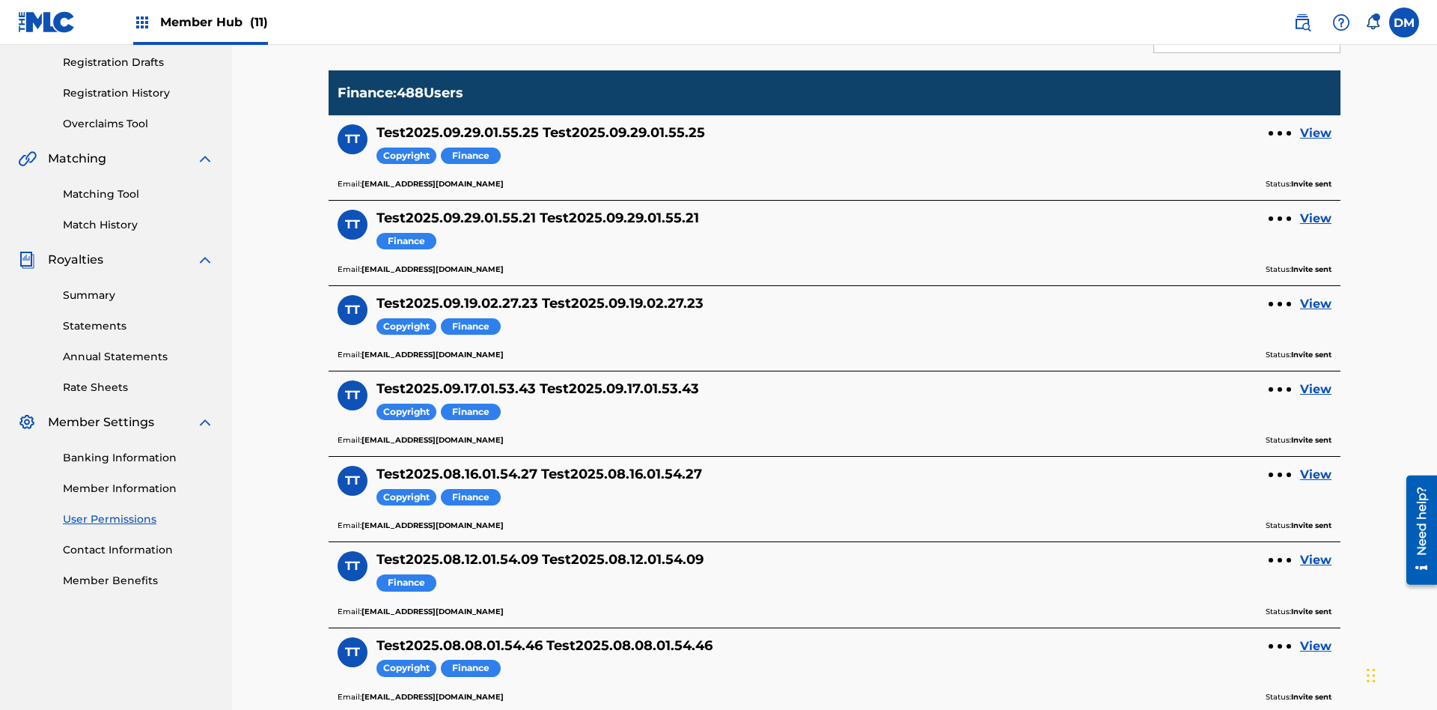
click at [1247, 43] on div "Finance" at bounding box center [1224, 34] width 123 height 18
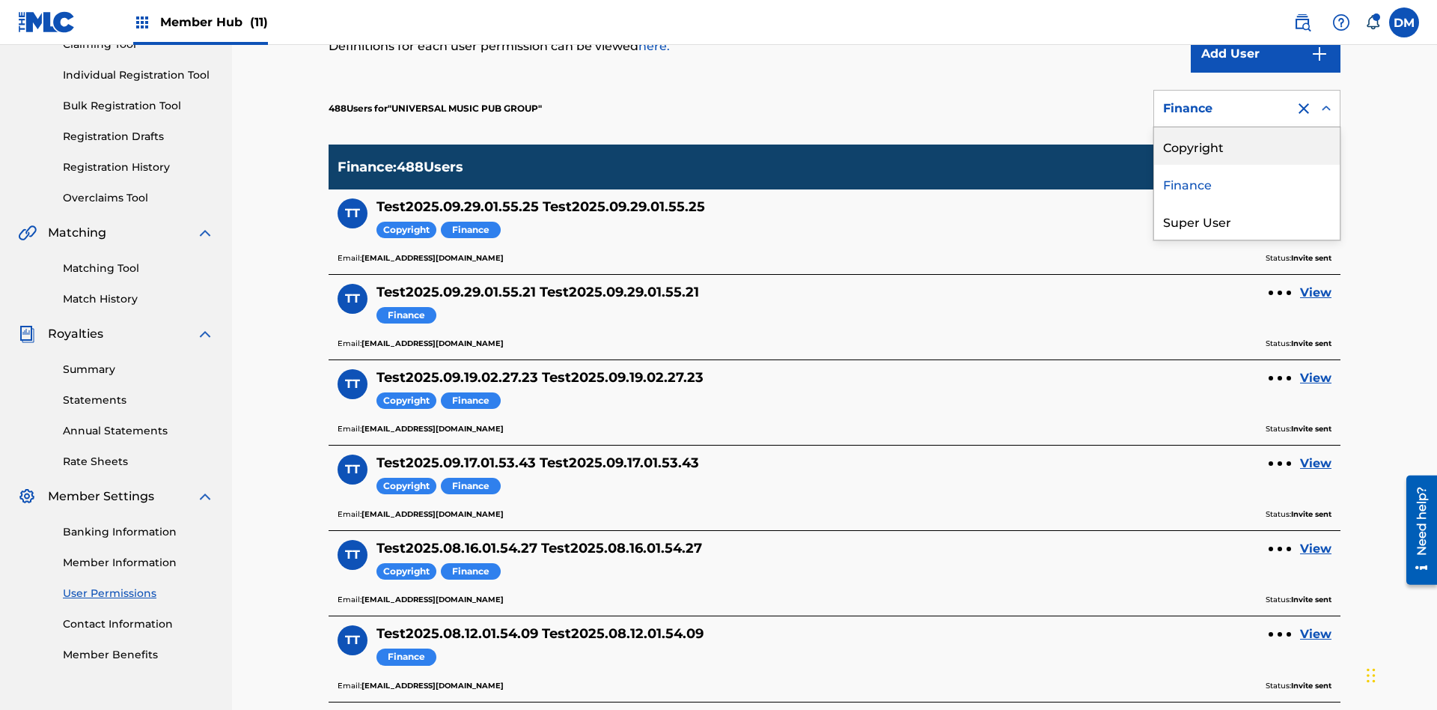
click at [1247, 221] on div "Super User" at bounding box center [1247, 220] width 186 height 37
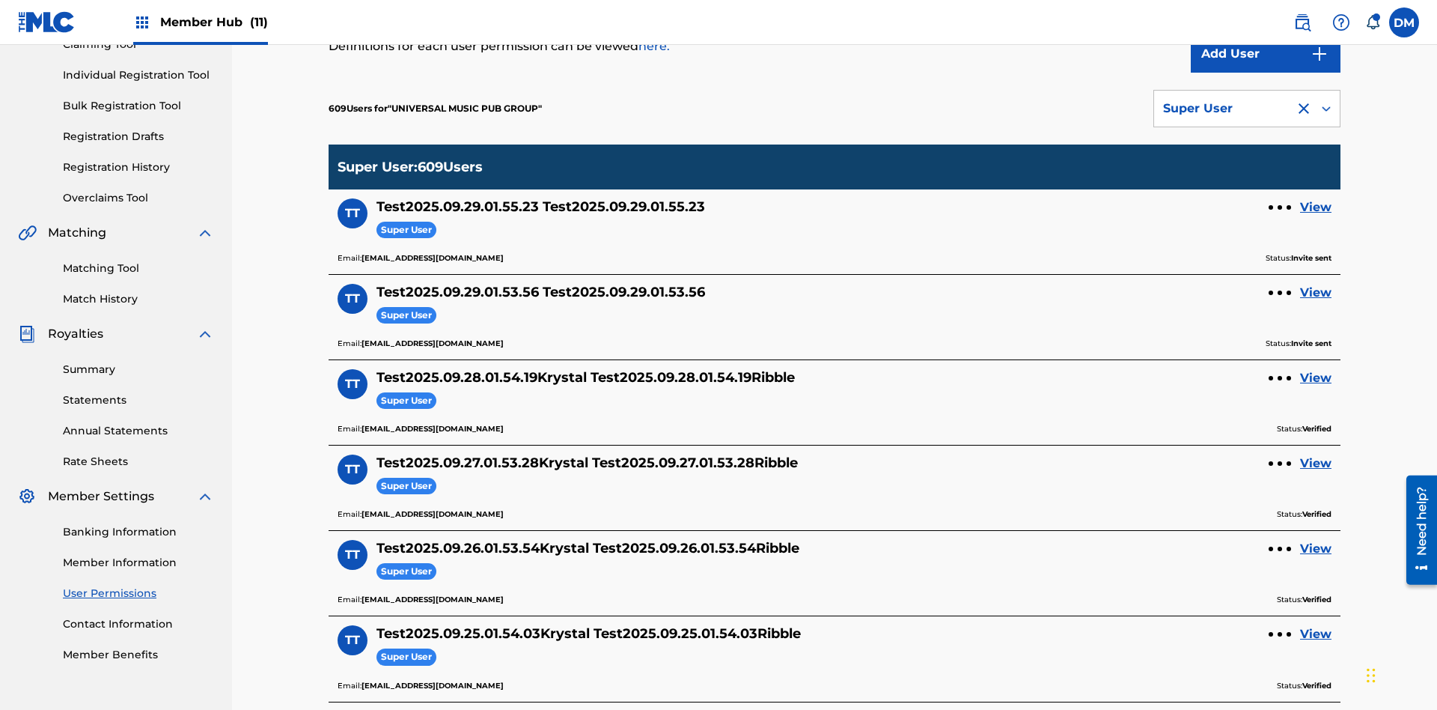
click at [1247, 109] on div "Super User" at bounding box center [1224, 109] width 123 height 18
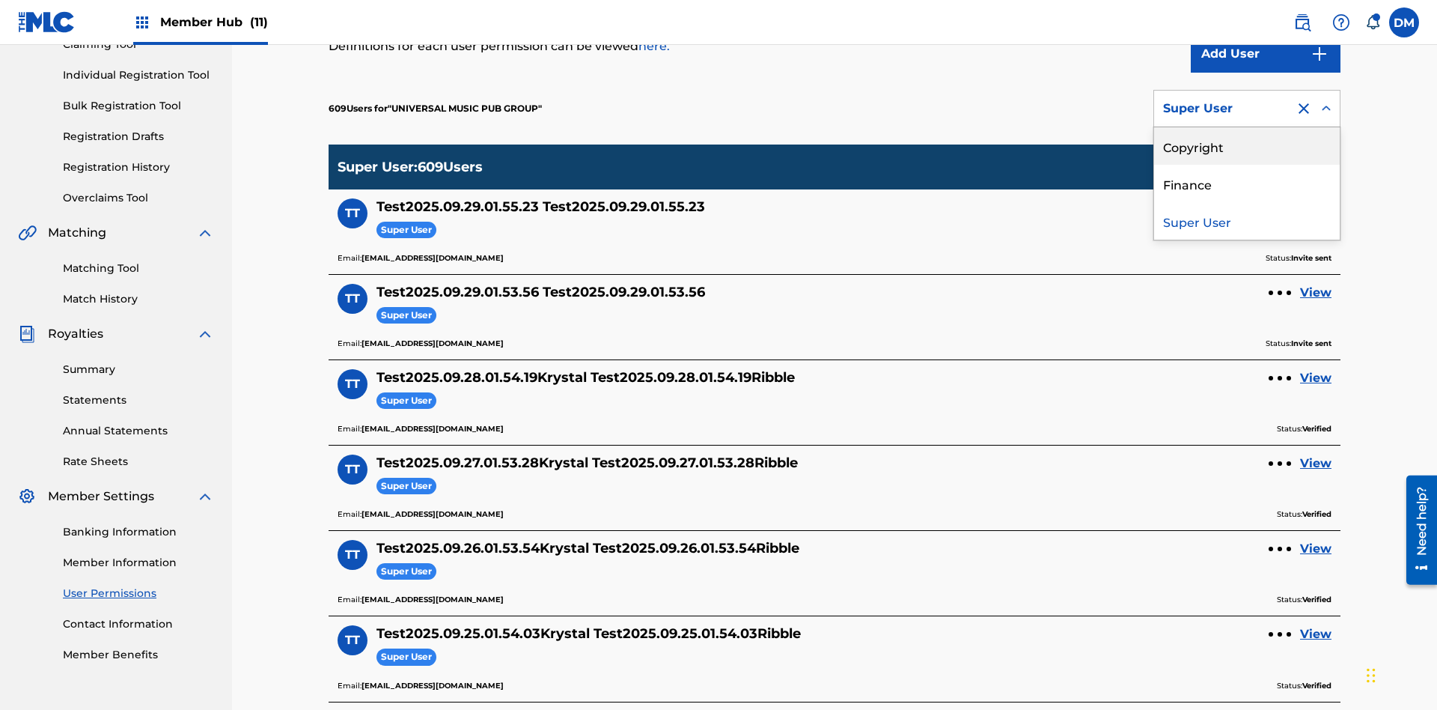
click at [1247, 146] on div "Copyright" at bounding box center [1247, 145] width 186 height 37
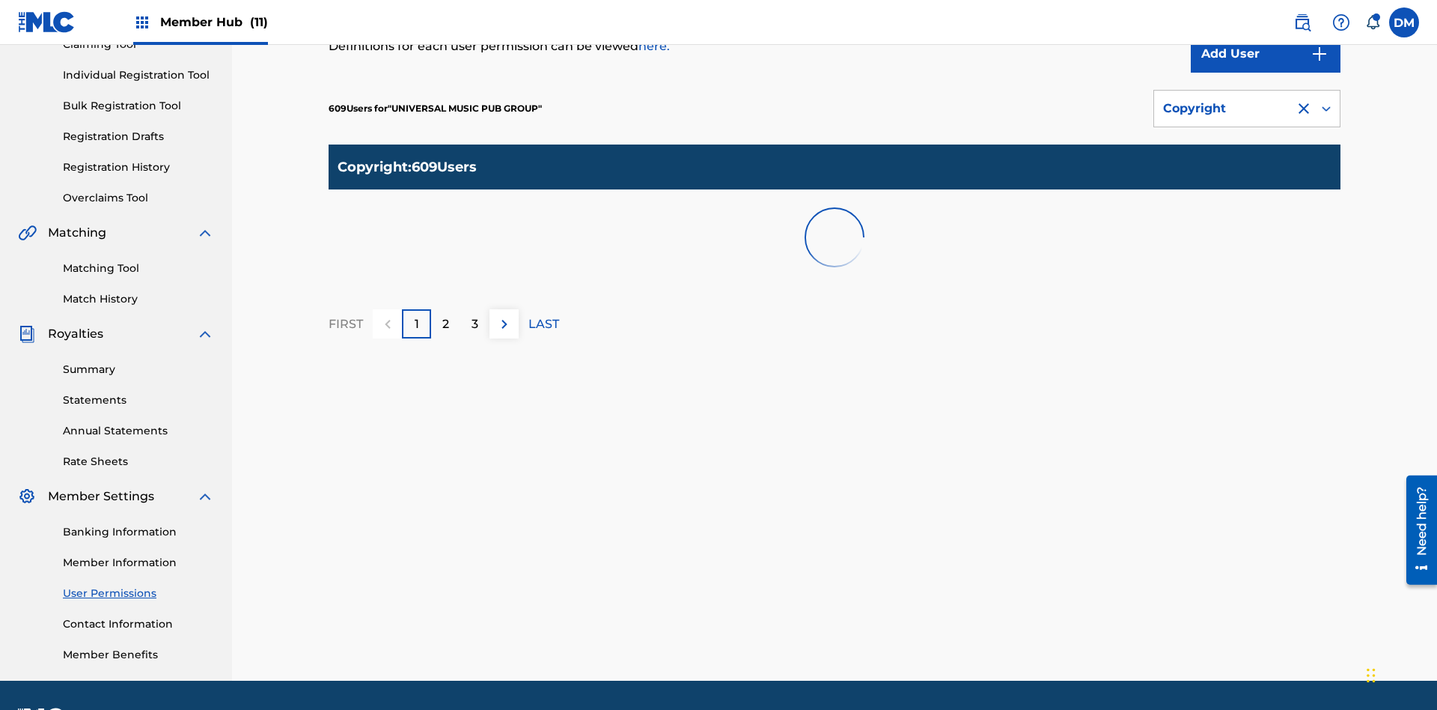
click at [1247, 109] on div "Copyright" at bounding box center [1224, 109] width 123 height 18
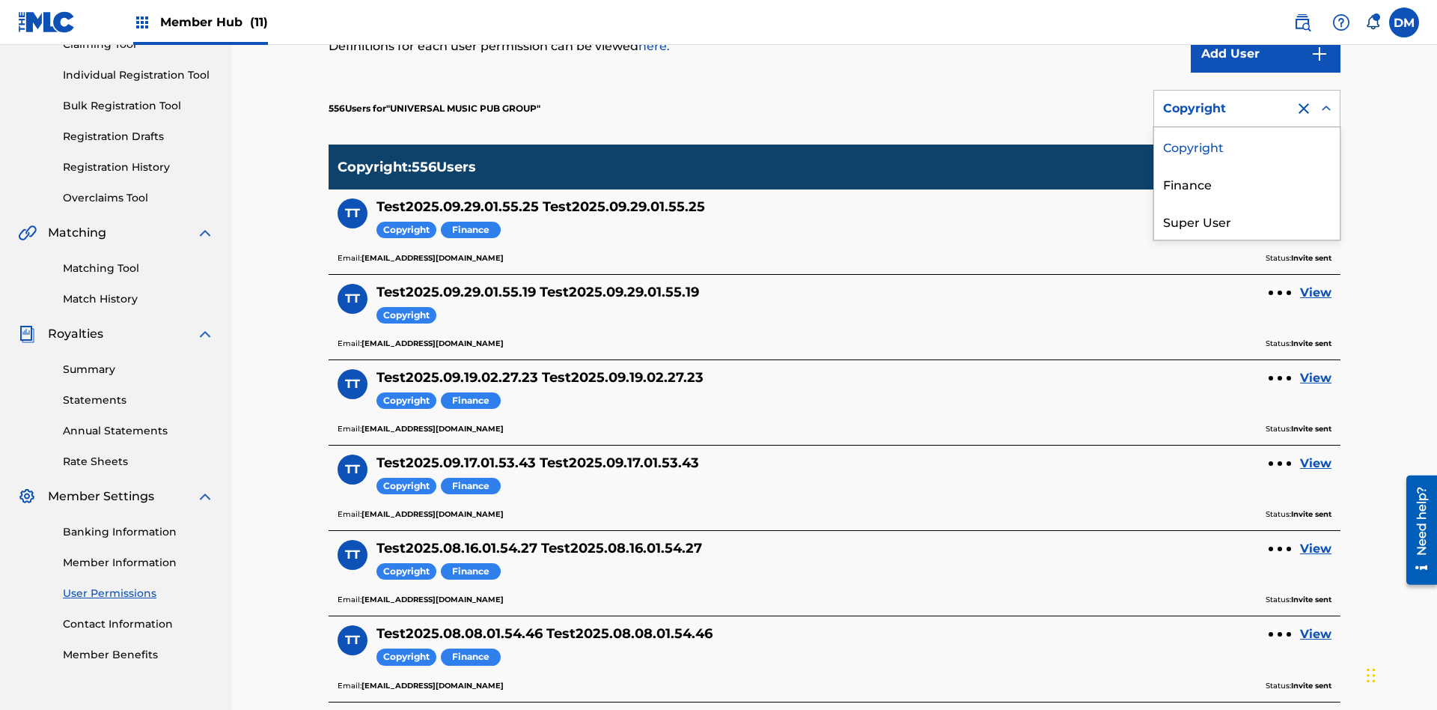
click at [1247, 183] on div "Finance" at bounding box center [1247, 183] width 186 height 37
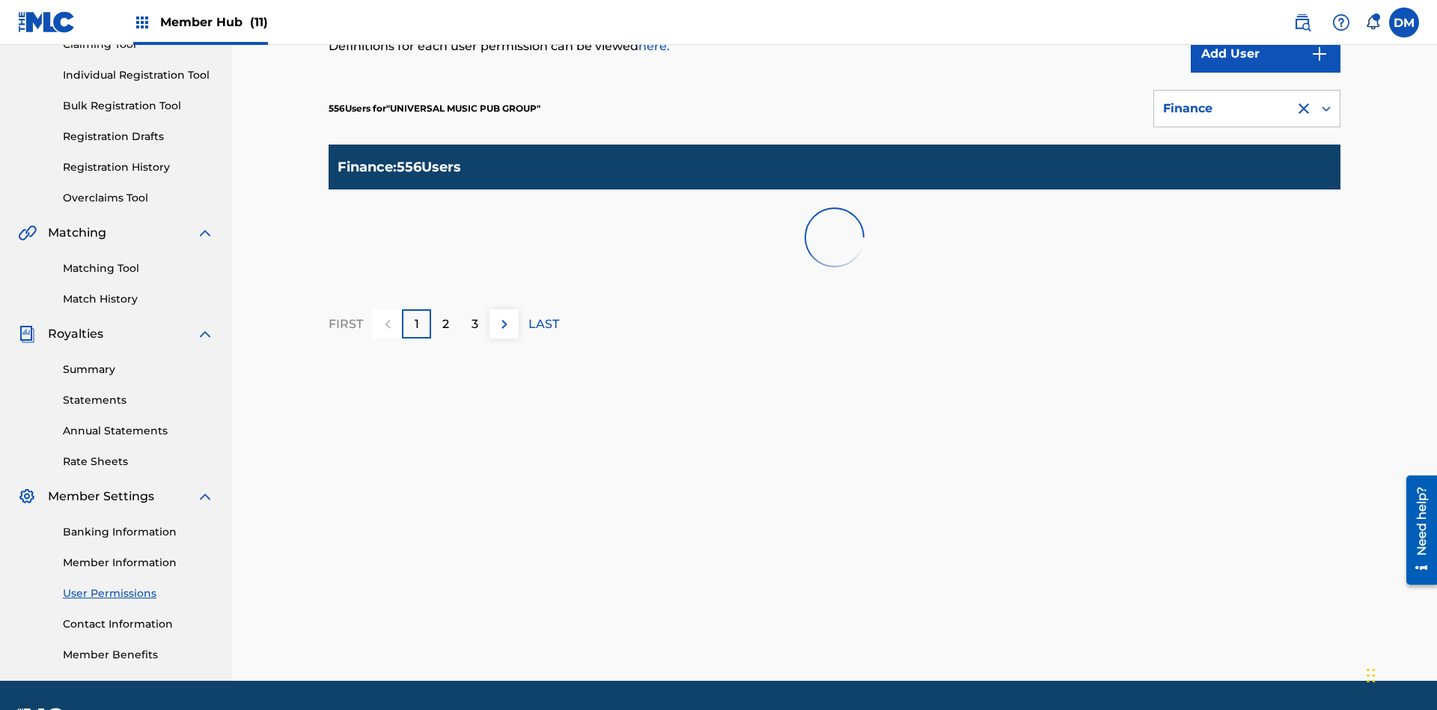
click at [1304, 100] on div at bounding box center [1304, 109] width 18 height 18
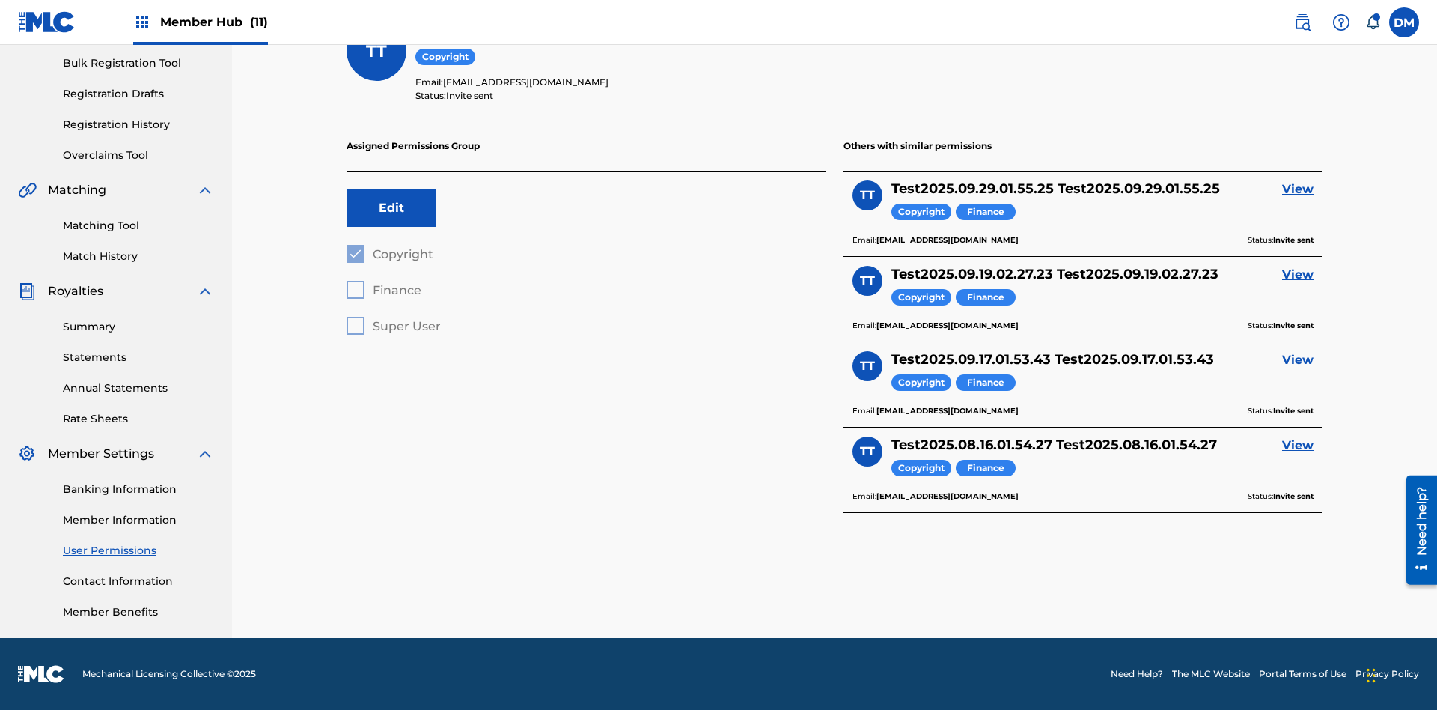
scroll to position [52, 0]
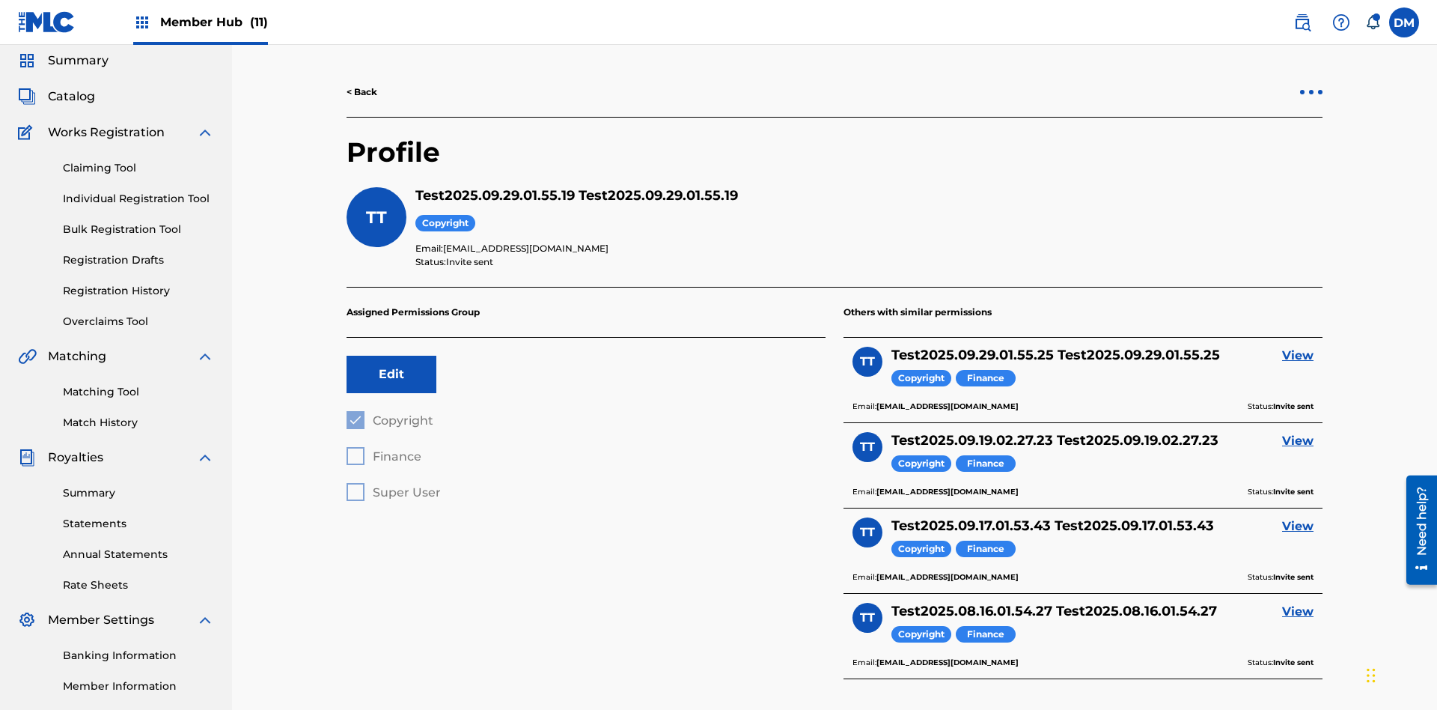
click at [1312, 92] on div at bounding box center [1311, 92] width 4 height 4
click at [1312, 80] on p "Remove User" at bounding box center [1311, 62] width 127 height 36
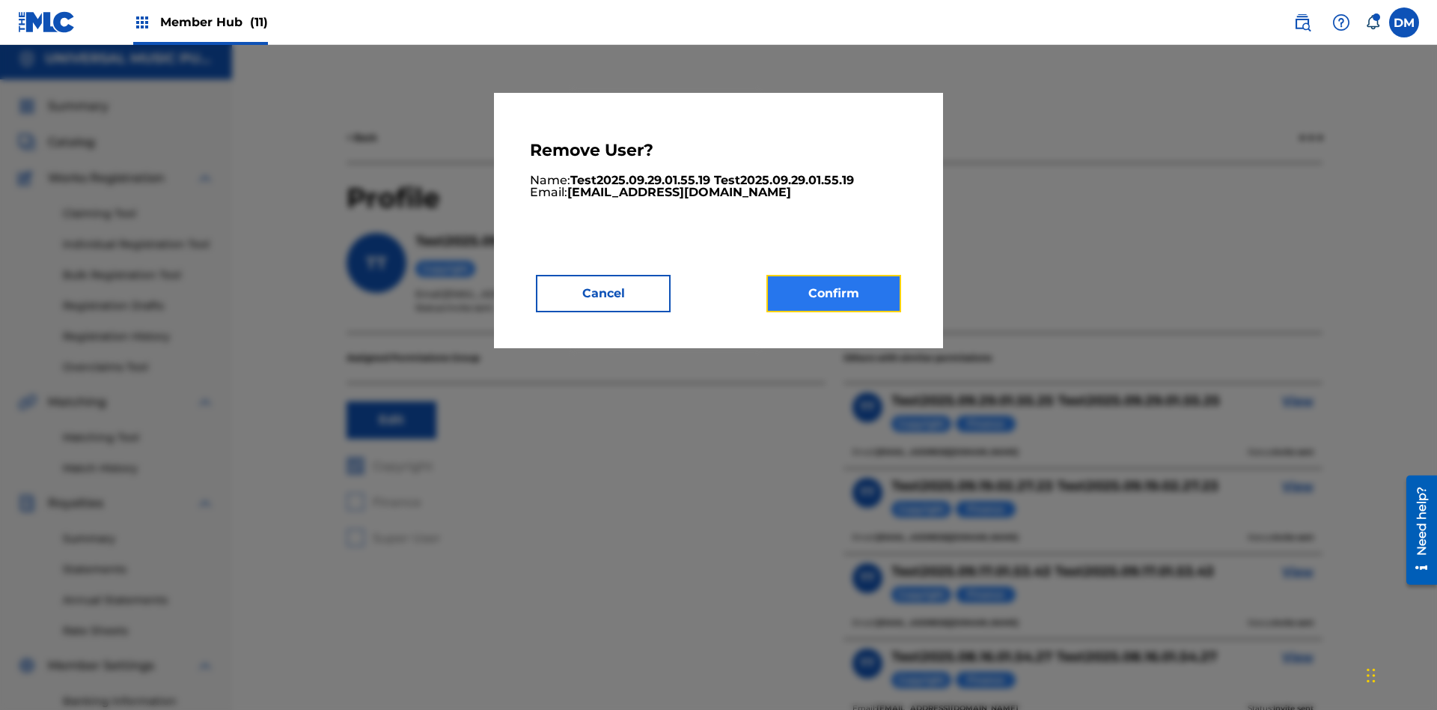
click at [834, 293] on button "Confirm" at bounding box center [834, 293] width 135 height 37
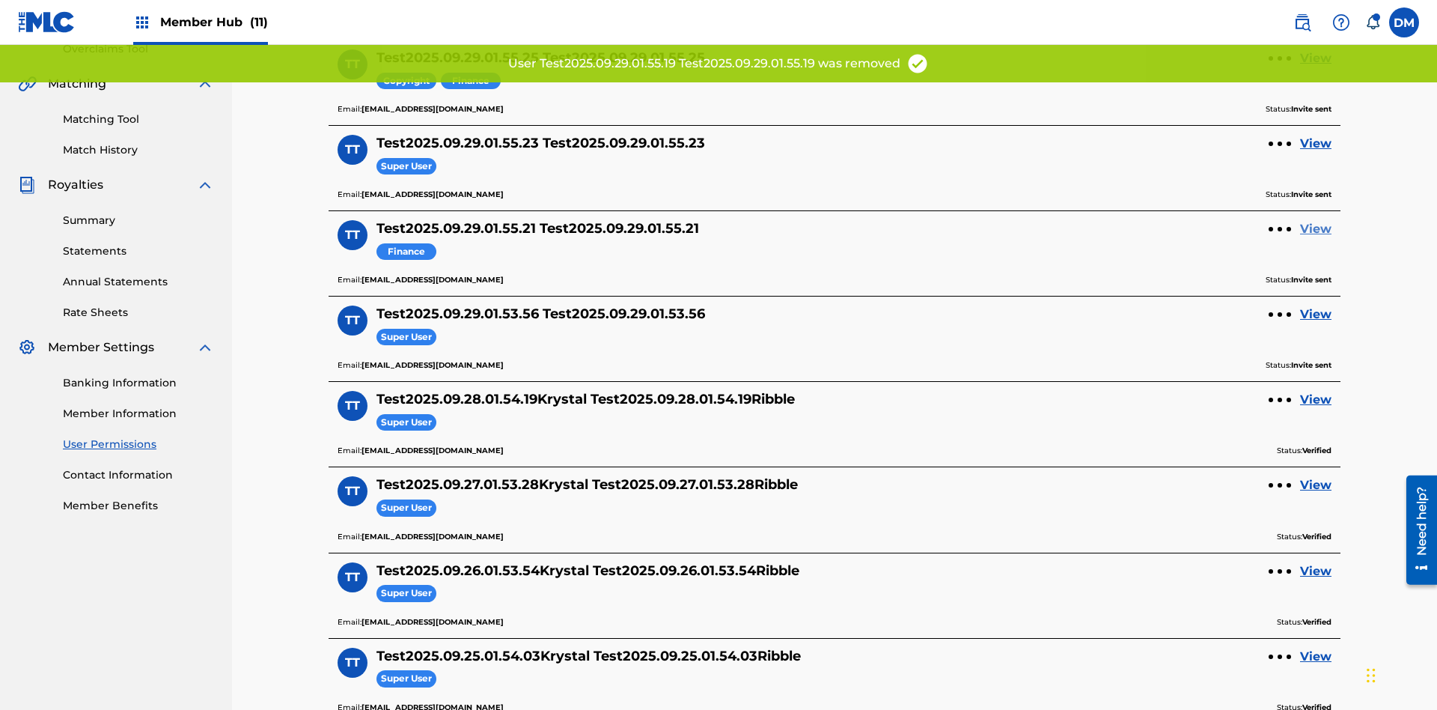
click at [1316, 220] on link "View" at bounding box center [1315, 229] width 31 height 18
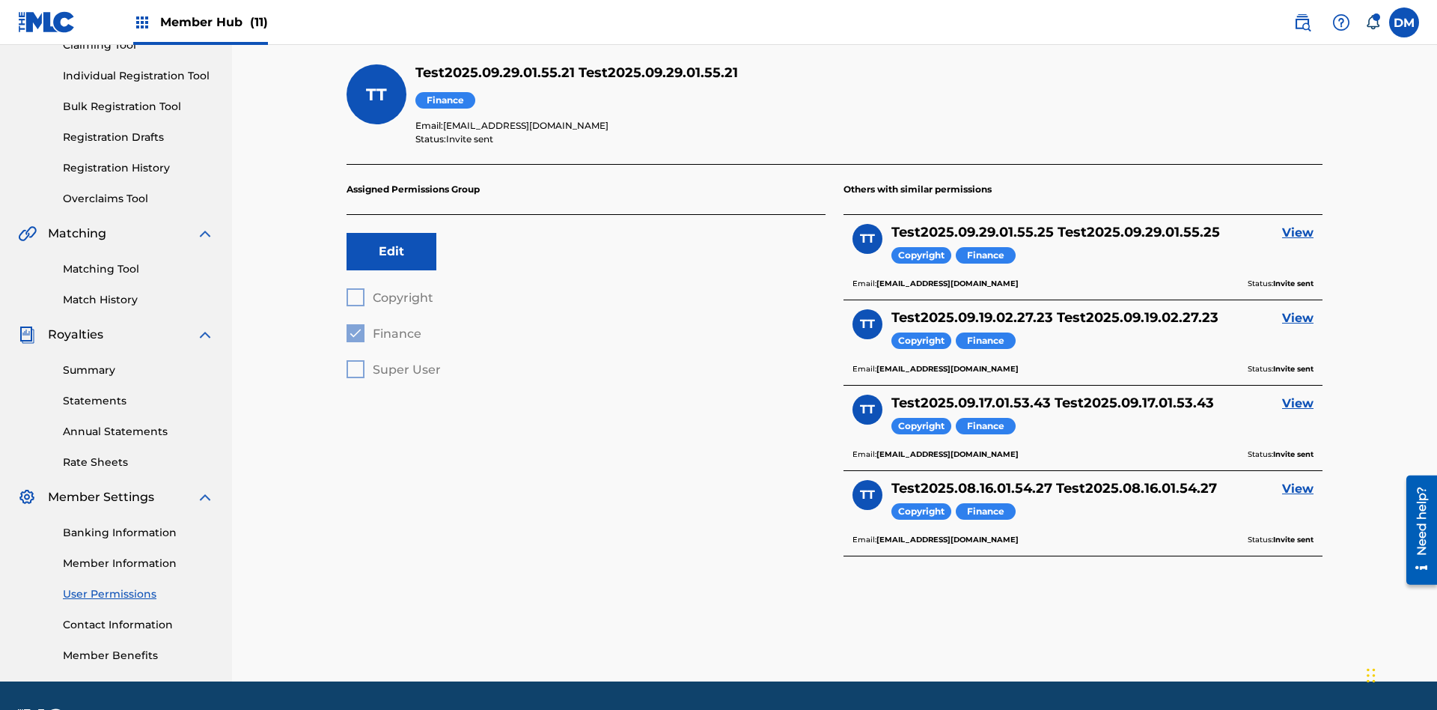
scroll to position [219, 0]
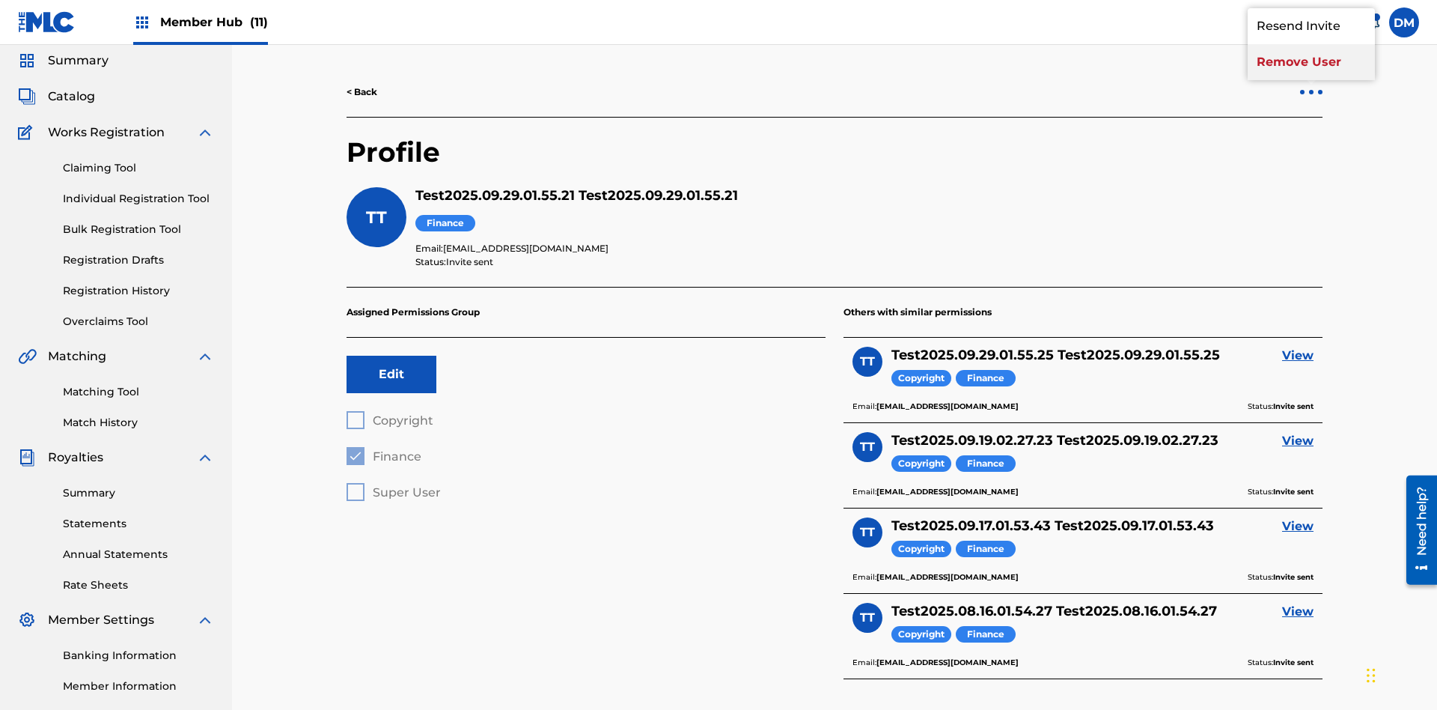
click at [1312, 80] on p "Remove User" at bounding box center [1311, 62] width 127 height 36
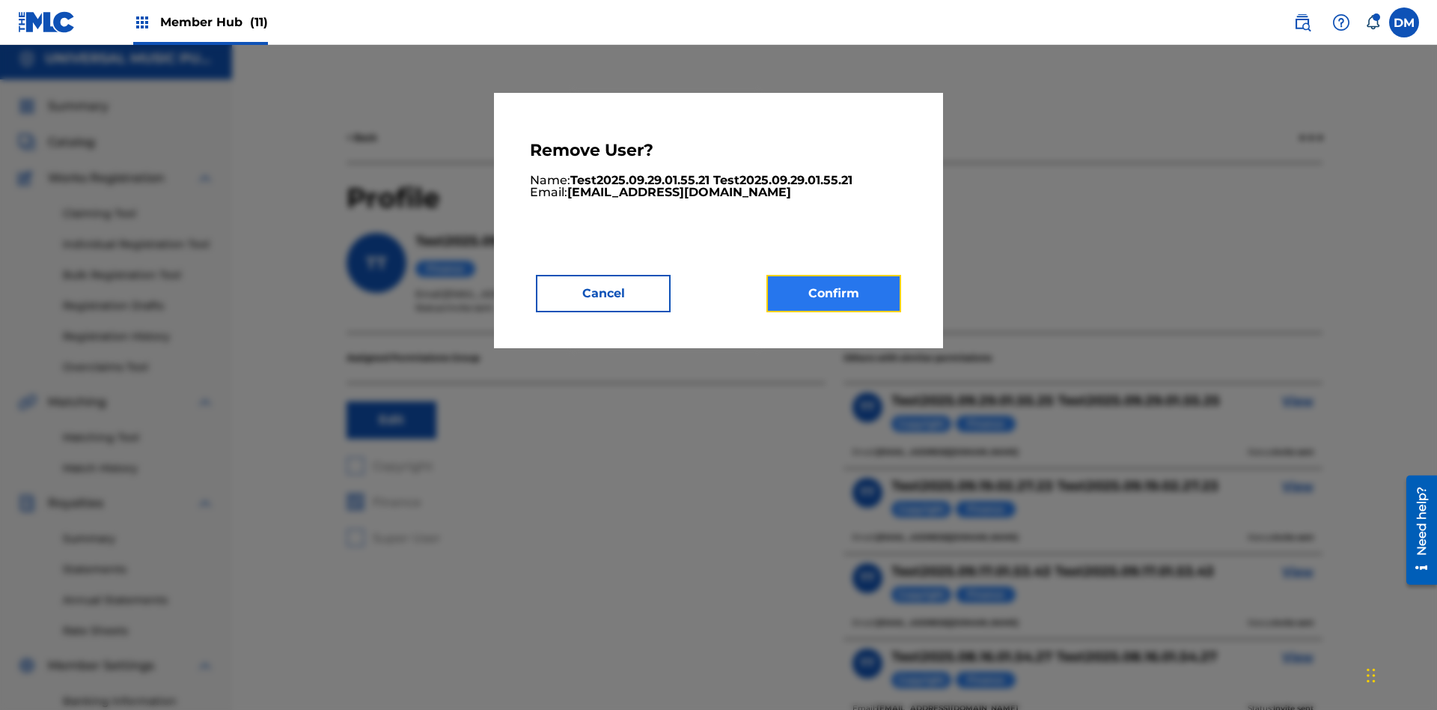
click at [834, 293] on button "Confirm" at bounding box center [834, 293] width 135 height 37
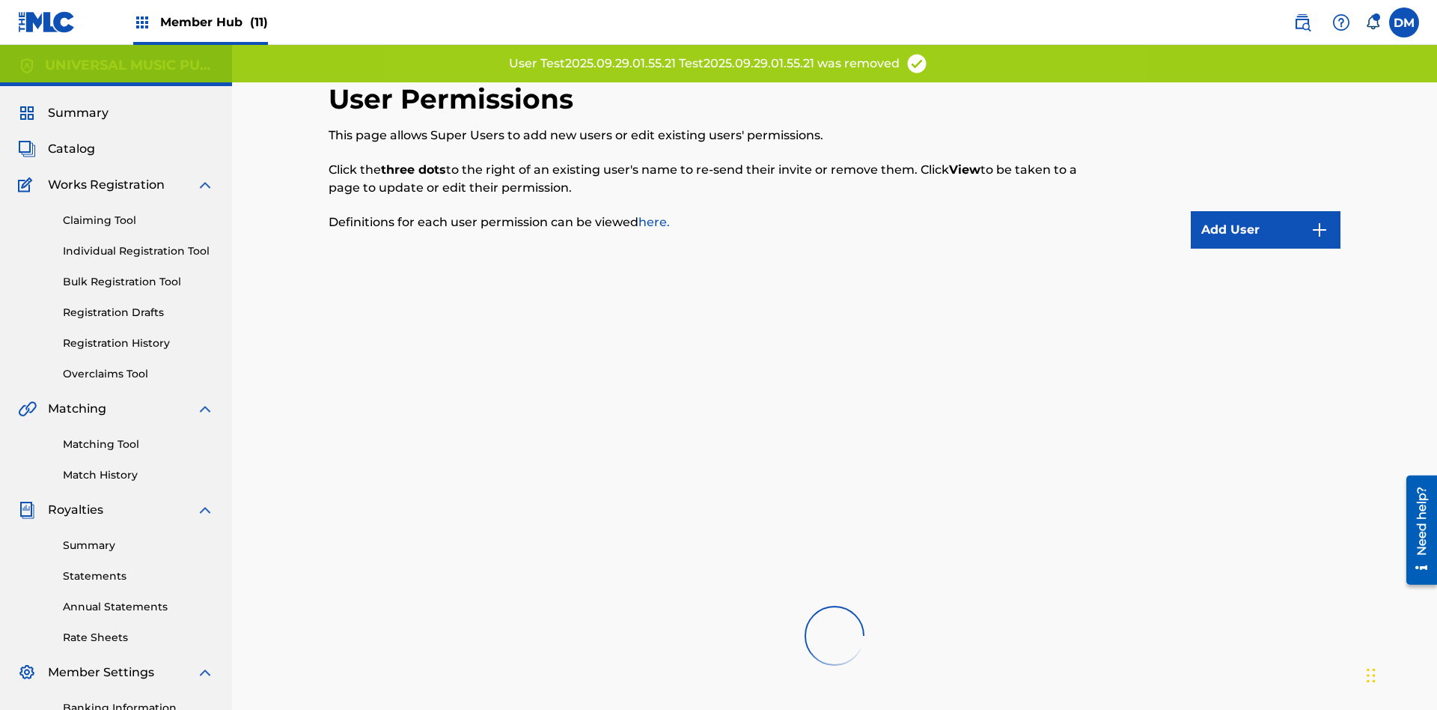
scroll to position [370, 0]
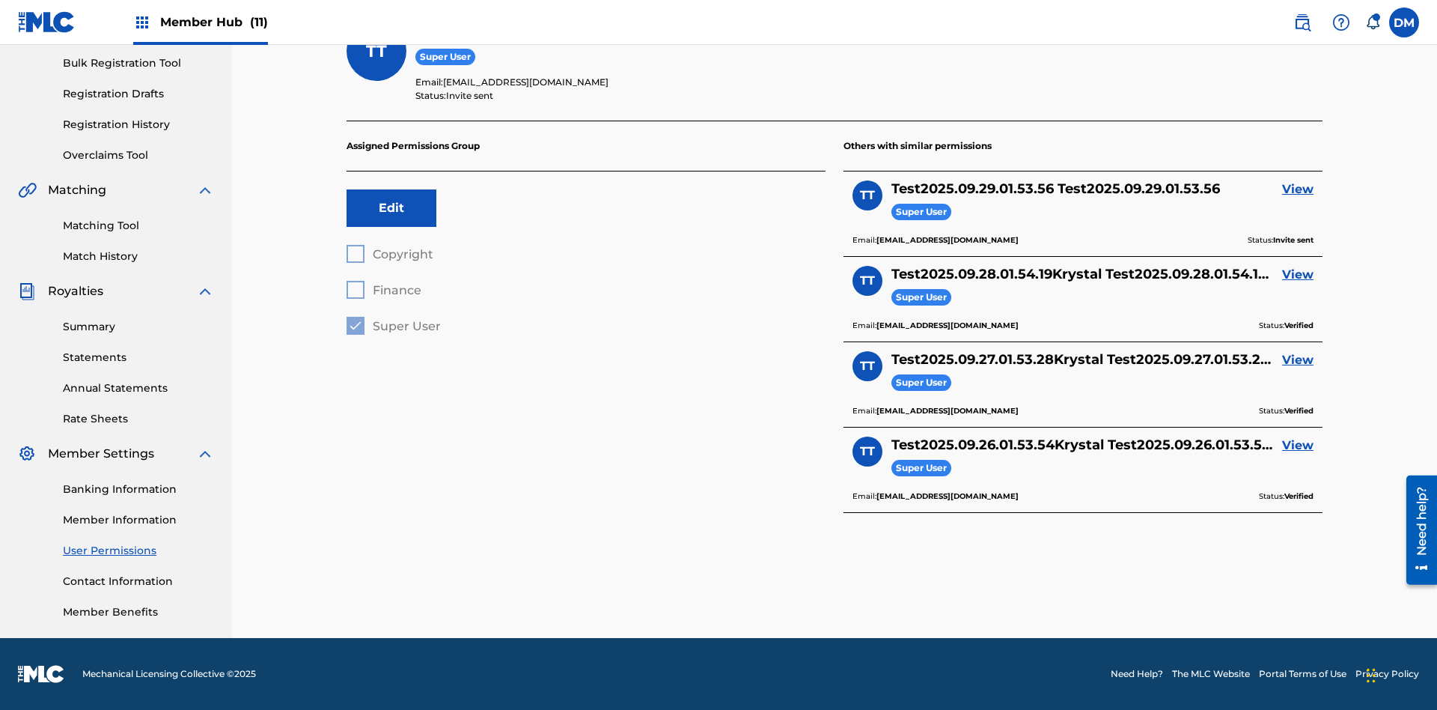
scroll to position [52, 0]
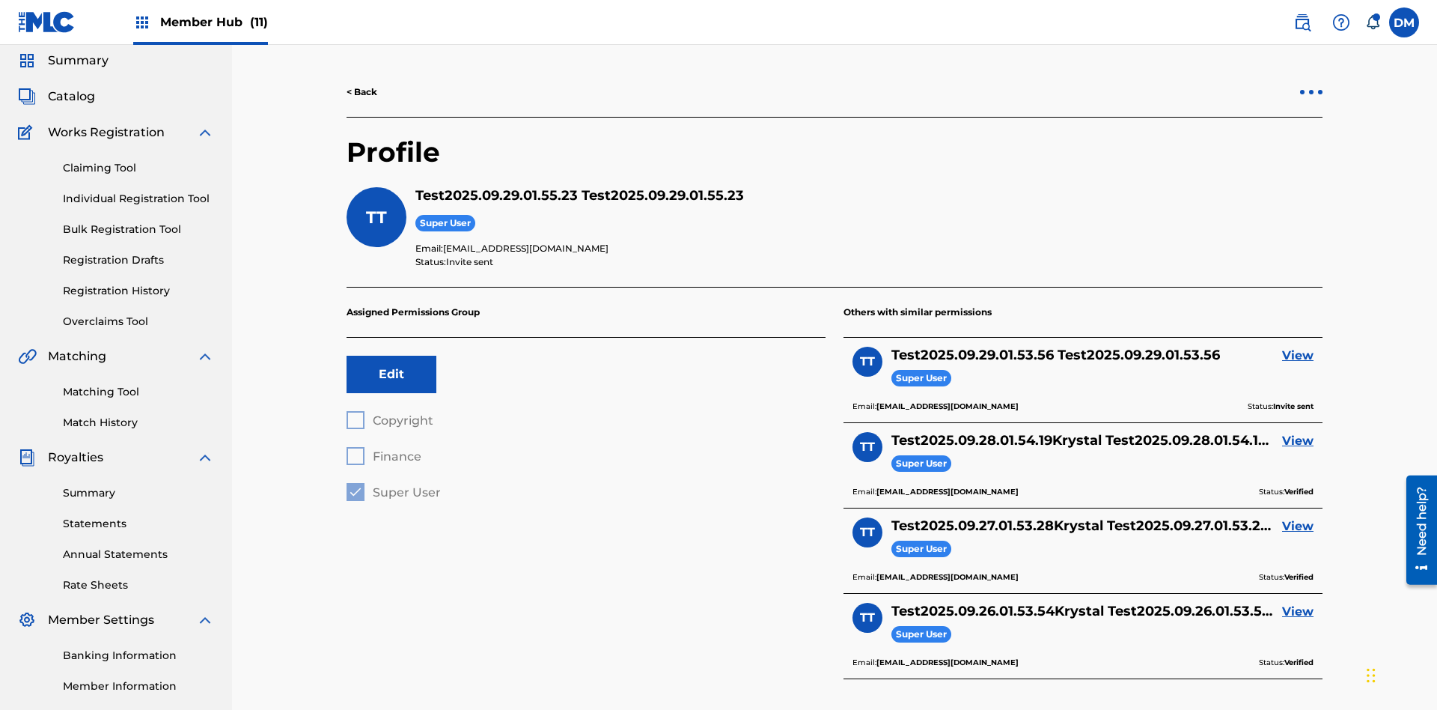
click at [1312, 92] on div at bounding box center [1311, 92] width 4 height 4
click at [1312, 80] on p "Remove User" at bounding box center [1311, 62] width 127 height 36
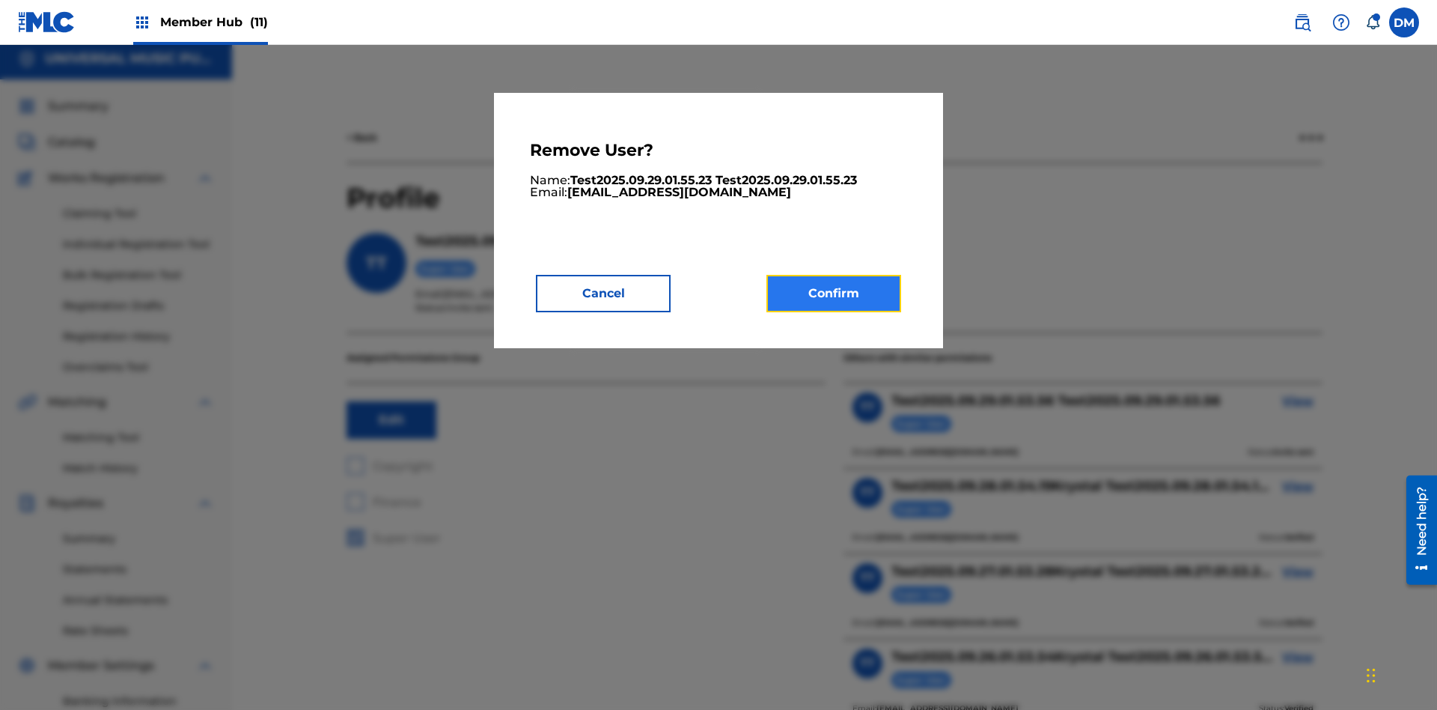
click at [834, 293] on button "Confirm" at bounding box center [834, 293] width 135 height 37
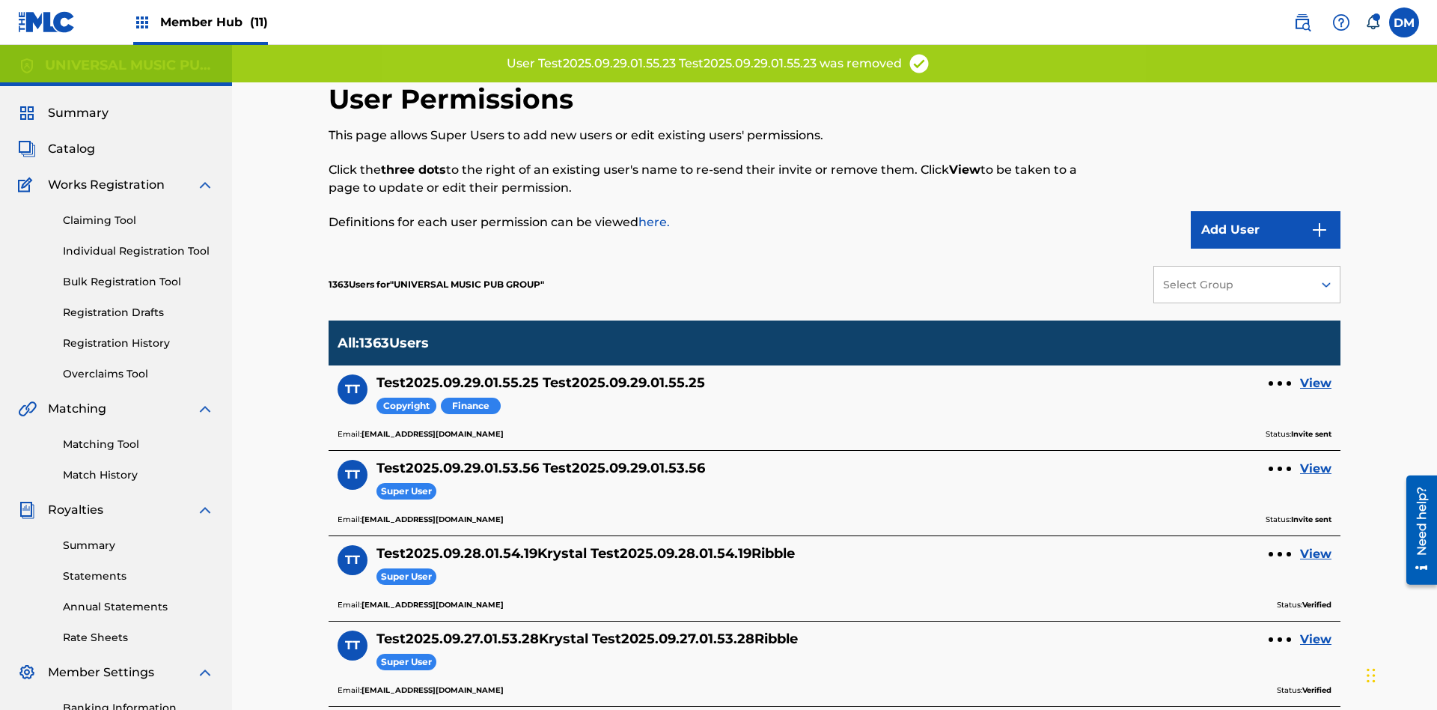
scroll to position [307, 0]
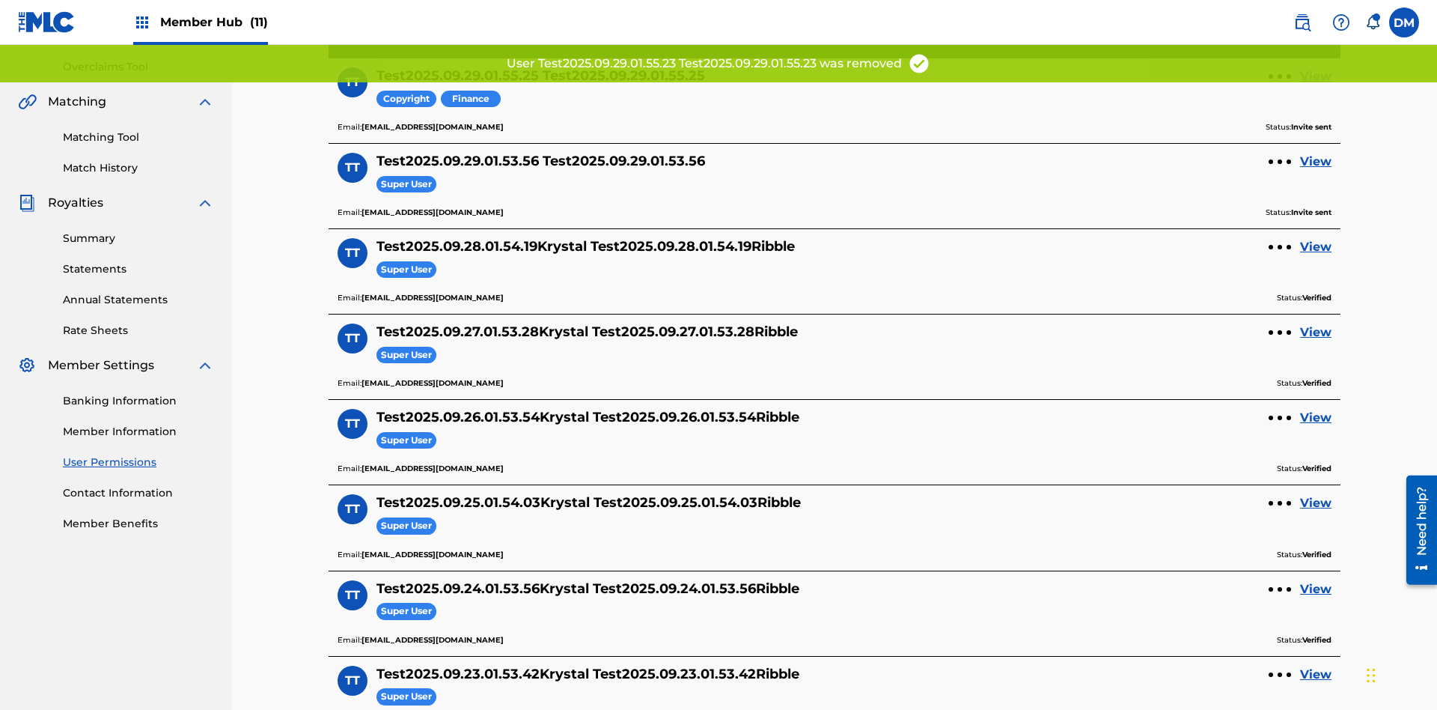
click at [1316, 85] on link "View" at bounding box center [1315, 76] width 31 height 18
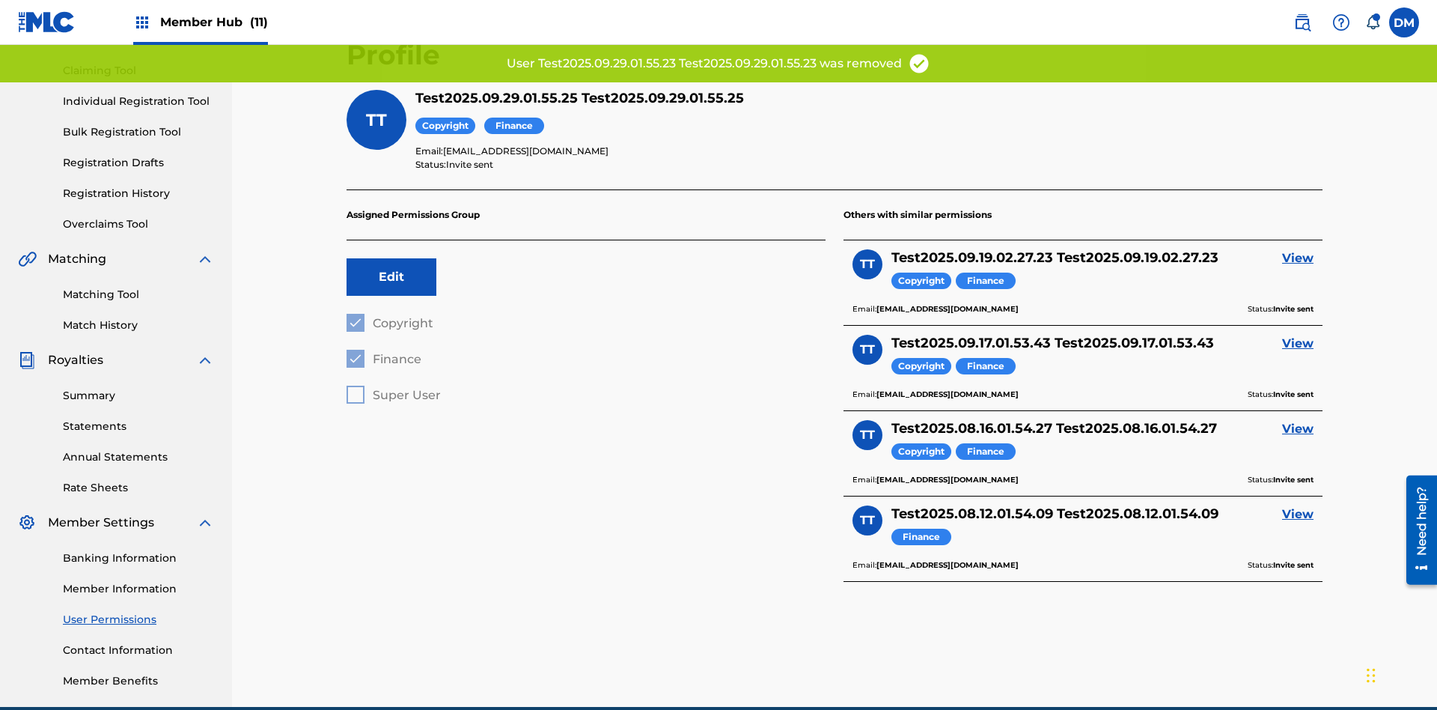
scroll to position [219, 0]
